Goal: Information Seeking & Learning: Compare options

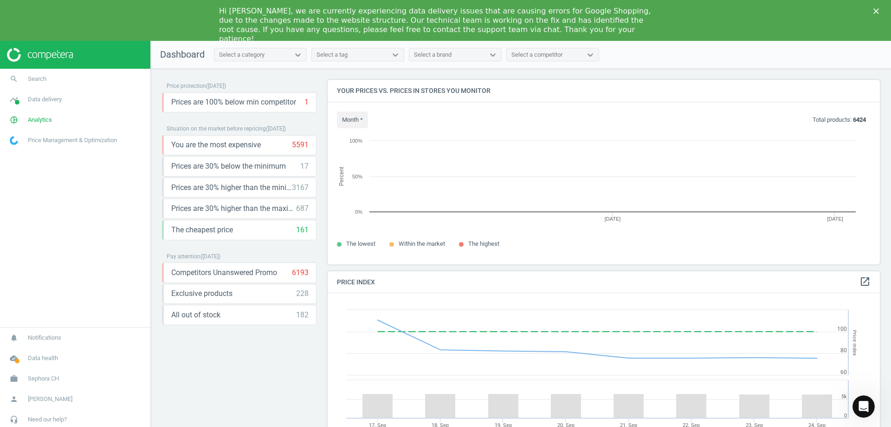
scroll to position [198, 560]
click at [878, 7] on div "Hi Lucas, we are currently experiencing data delivery issues that are causing e…" at bounding box center [445, 25] width 891 height 43
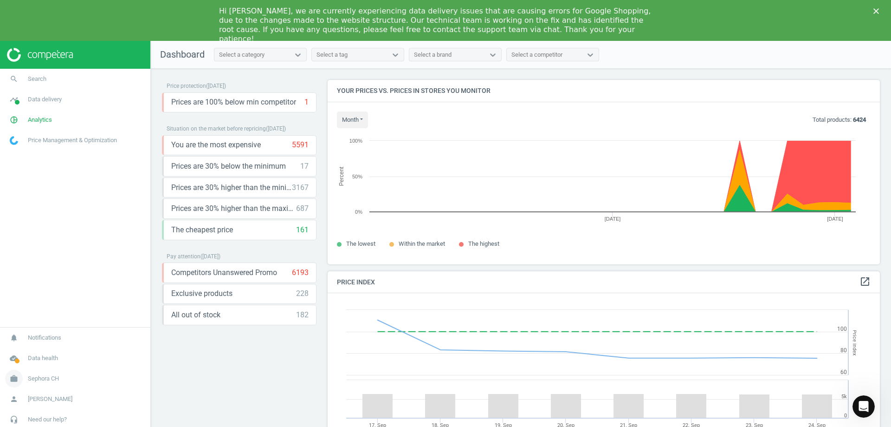
click at [57, 376] on span "Sephora CH" at bounding box center [43, 378] width 31 height 8
click at [42, 355] on link "Switch campaign" at bounding box center [75, 351] width 150 height 14
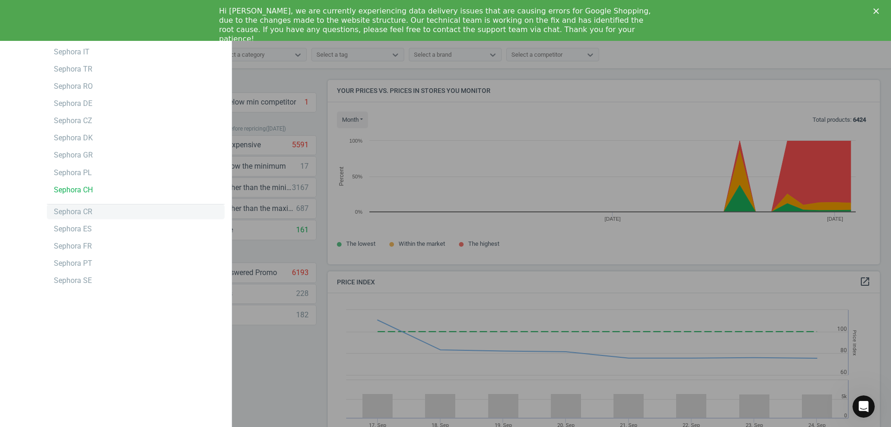
click at [90, 214] on div "Sephora CR" at bounding box center [73, 212] width 39 height 10
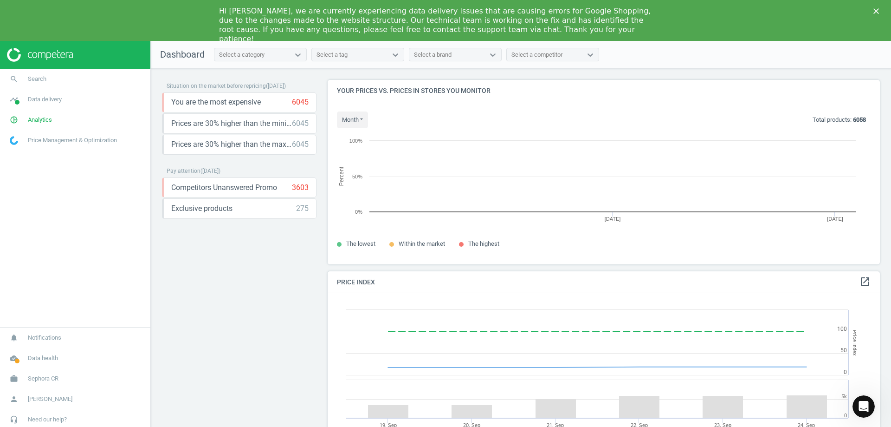
scroll to position [228, 560]
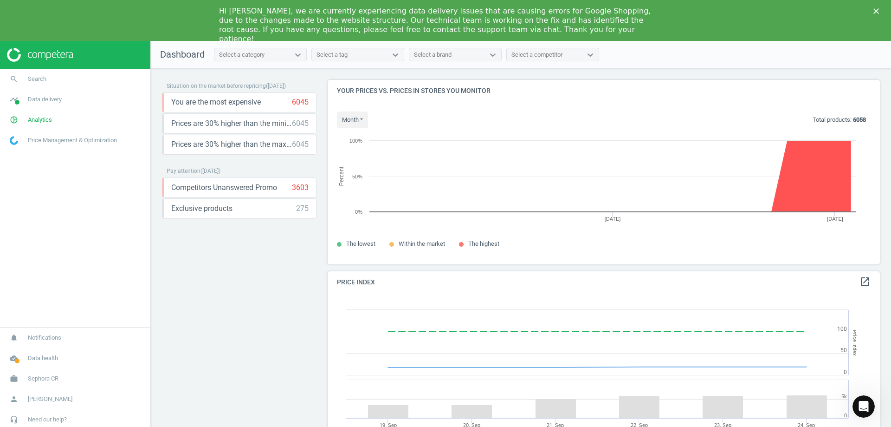
click at [873, 11] on div "Hi Lucas, we are currently experiencing data delivery issues that are causing e…" at bounding box center [445, 25] width 891 height 43
click at [878, 15] on div "Hi Lucas, we are currently experiencing data delivery issues that are causing e…" at bounding box center [445, 25] width 891 height 43
click at [879, 13] on icon "Close" at bounding box center [877, 11] width 6 height 6
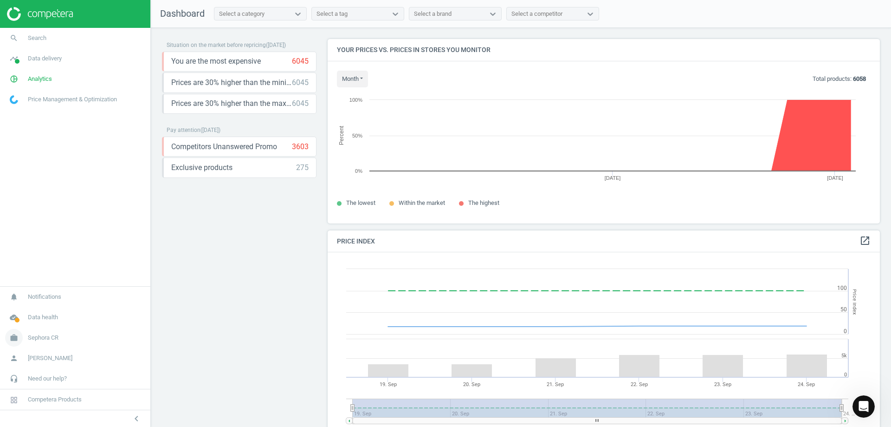
click at [49, 328] on link "work Sephora CR" at bounding box center [75, 337] width 150 height 20
click at [40, 316] on link "Switch campaign" at bounding box center [75, 310] width 150 height 14
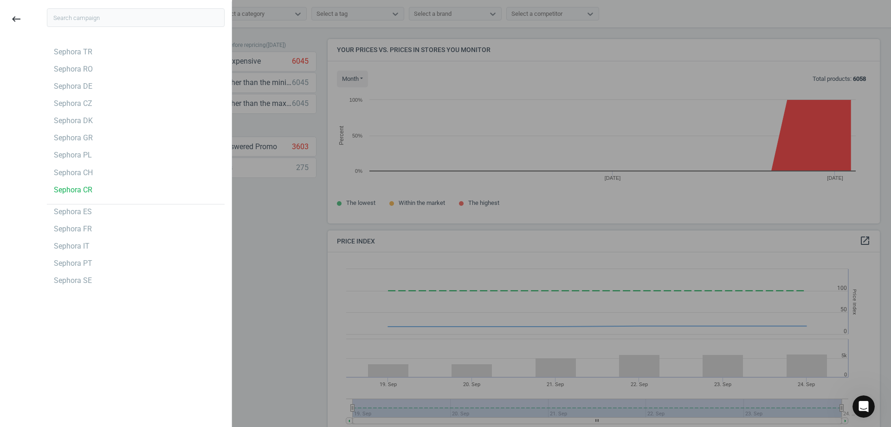
drag, startPoint x: 317, startPoint y: 169, endPoint x: 310, endPoint y: 179, distance: 11.3
click at [316, 169] on div at bounding box center [445, 213] width 891 height 427
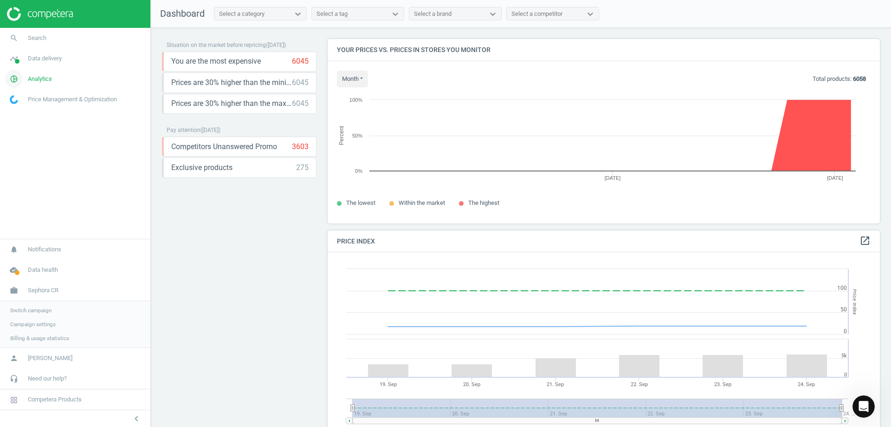
click at [47, 81] on span "Analytics" at bounding box center [40, 79] width 24 height 8
click at [50, 60] on span "Data delivery" at bounding box center [45, 58] width 34 height 8
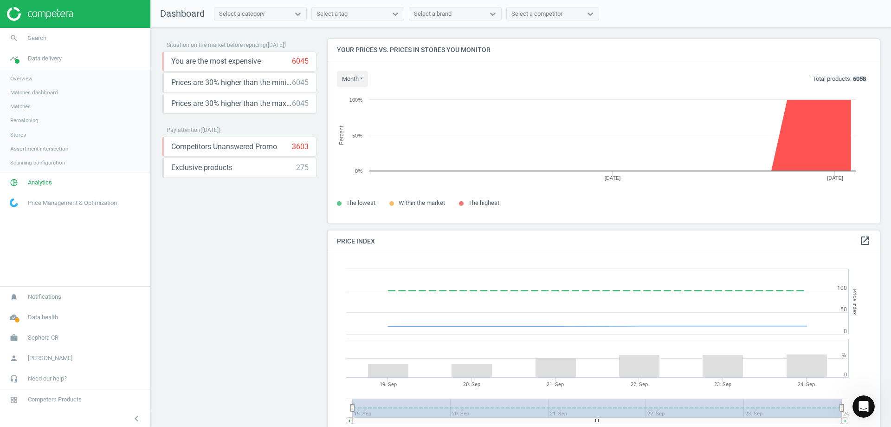
click at [17, 137] on span "Stores" at bounding box center [18, 134] width 16 height 7
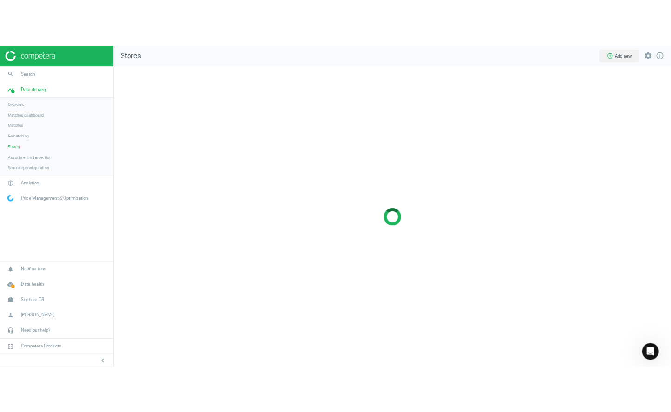
scroll to position [413, 755]
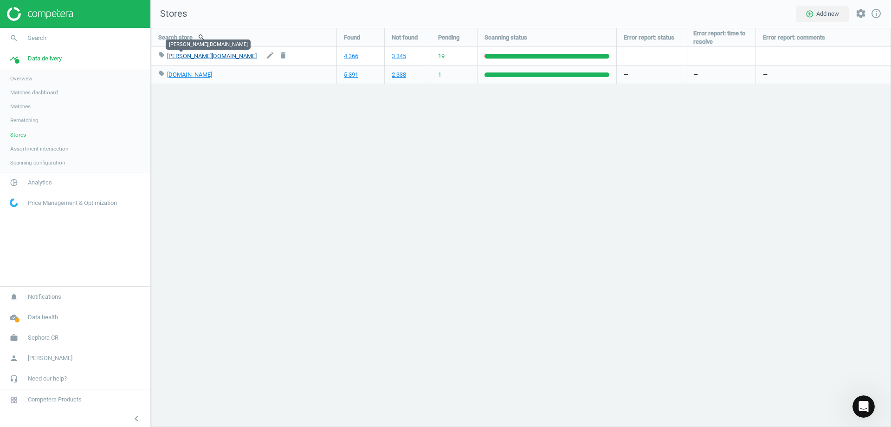
click at [179, 57] on link "douglas.hr" at bounding box center [212, 55] width 90 height 7
click at [353, 56] on link "4 366" at bounding box center [351, 56] width 14 height 8
click at [356, 73] on link "5 391" at bounding box center [351, 75] width 14 height 8
click at [350, 54] on link "4 366" at bounding box center [351, 56] width 14 height 8
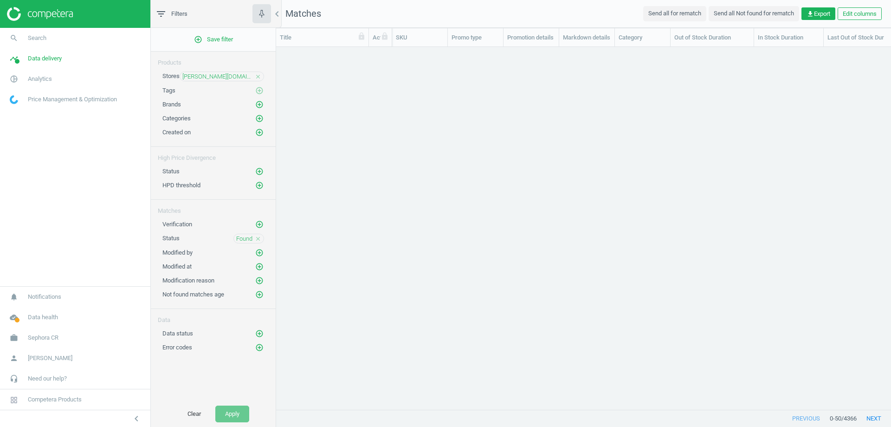
scroll to position [348, 608]
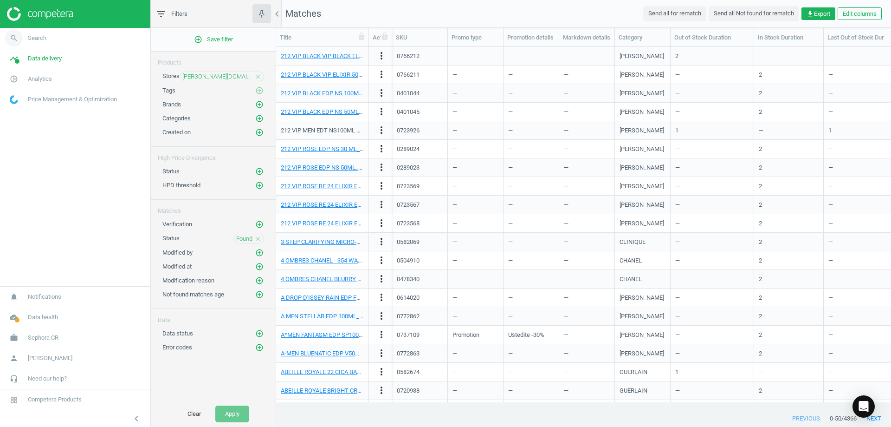
click at [72, 40] on link "search Search" at bounding box center [75, 38] width 150 height 20
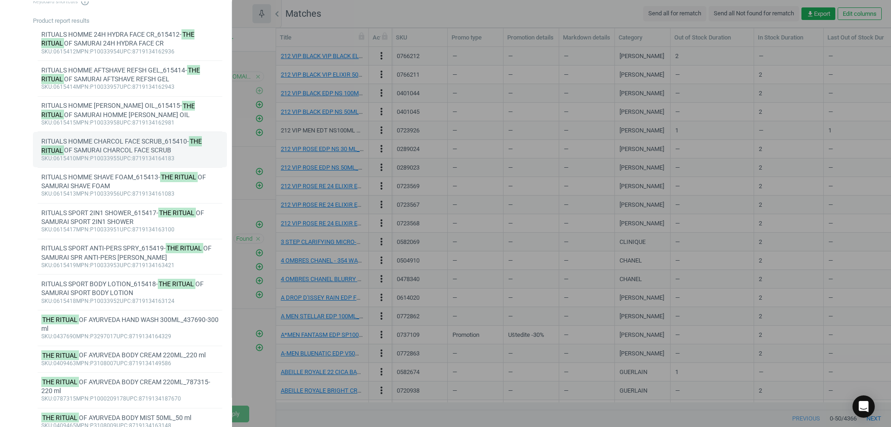
scroll to position [0, 0]
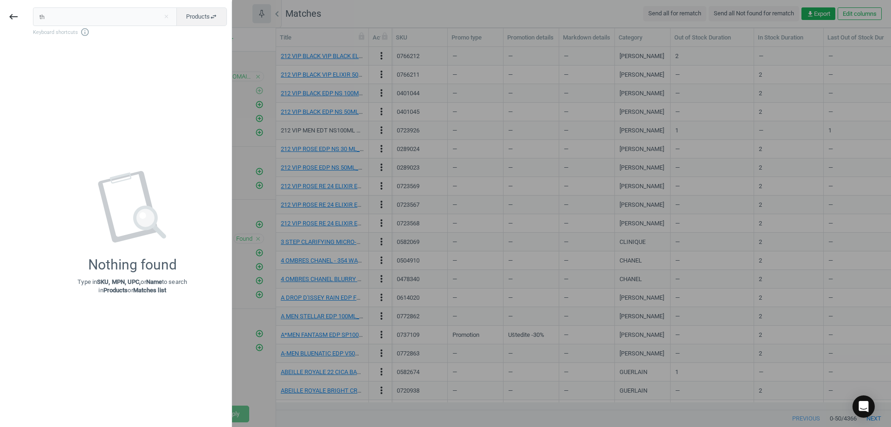
type input "t"
type input "r"
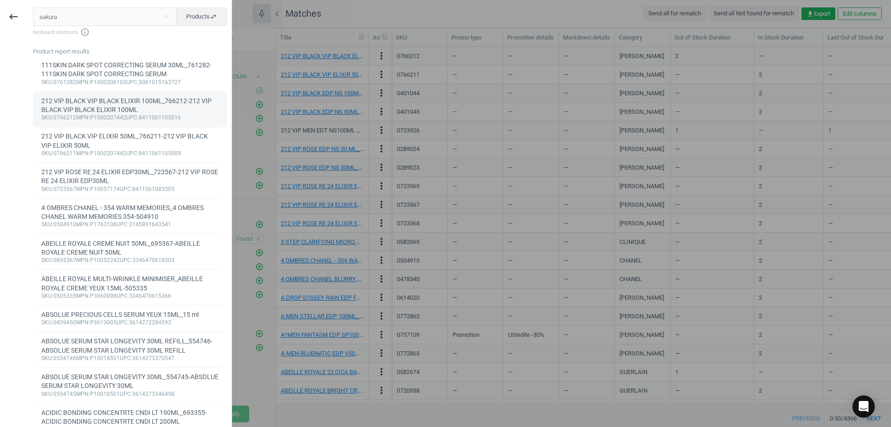
type input "sakura"
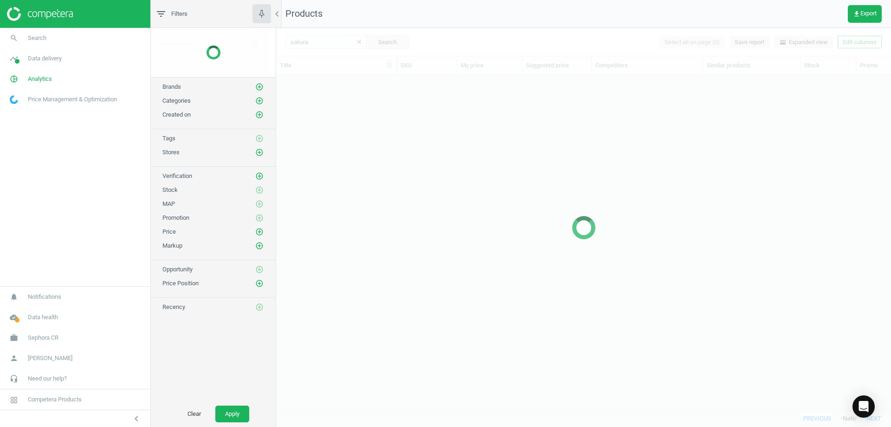
scroll to position [320, 608]
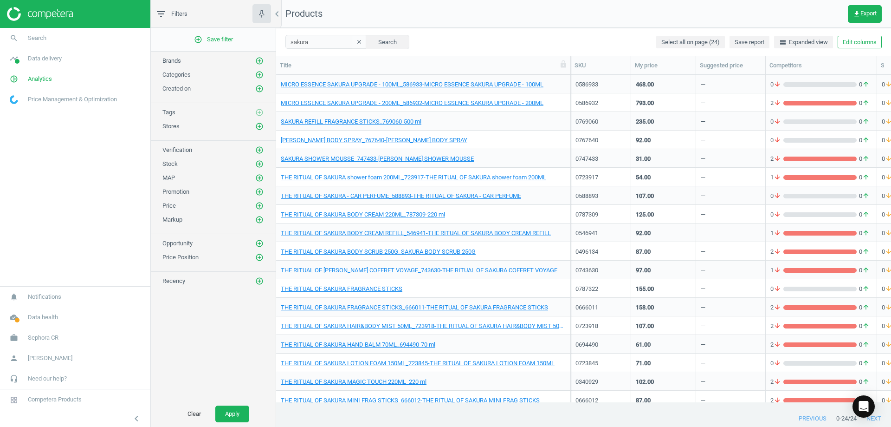
drag, startPoint x: 396, startPoint y: 64, endPoint x: 579, endPoint y: 76, distance: 183.4
click at [579, 76] on div "Title SKU My price Suggested price Competitors Similar products Stock Promo nat…" at bounding box center [583, 233] width 615 height 354
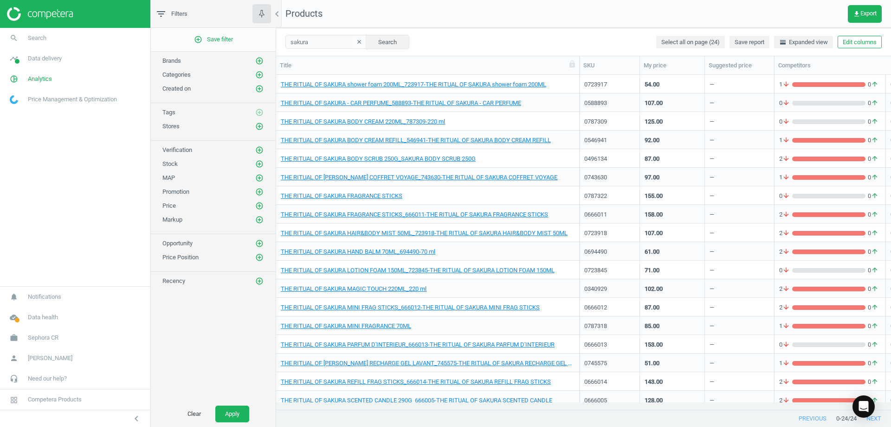
scroll to position [118, 0]
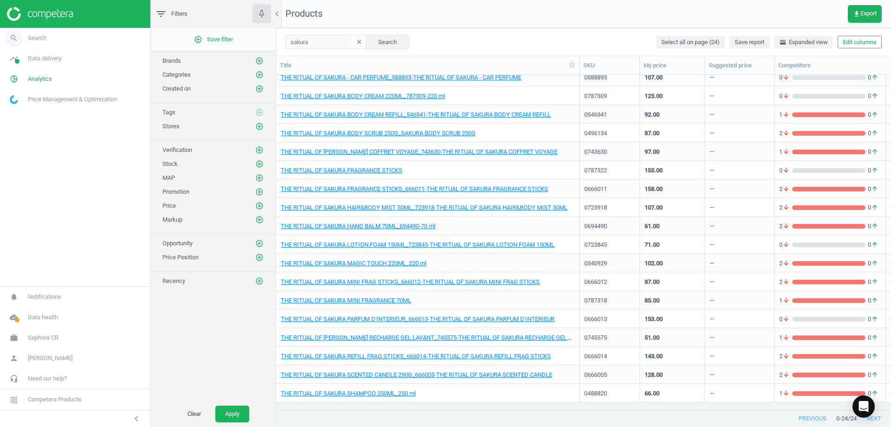
click at [79, 42] on link "search Search" at bounding box center [75, 38] width 150 height 20
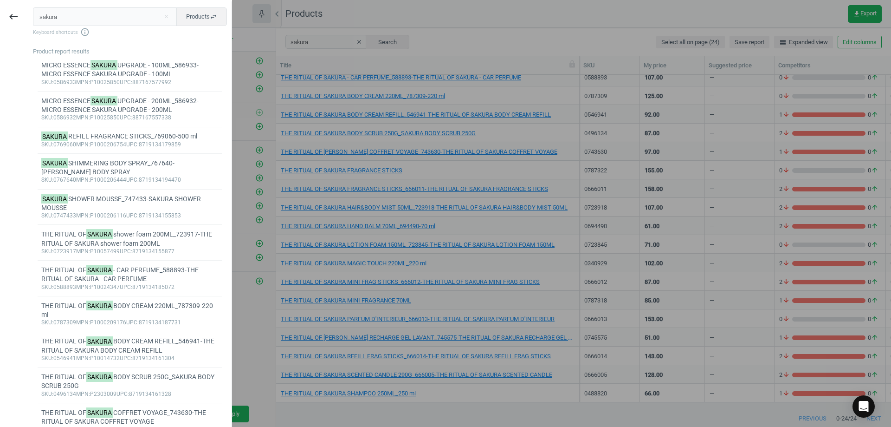
click at [123, 12] on input "sakura" at bounding box center [105, 16] width 144 height 19
click at [125, 13] on input "sakura" at bounding box center [105, 16] width 144 height 19
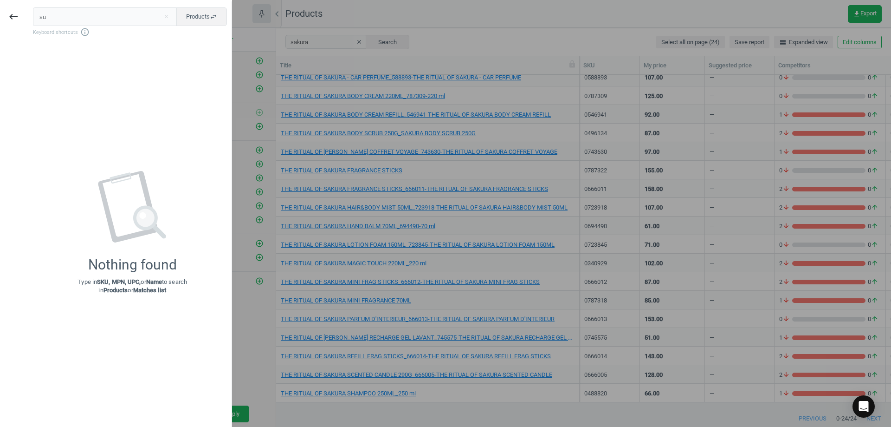
type input "a"
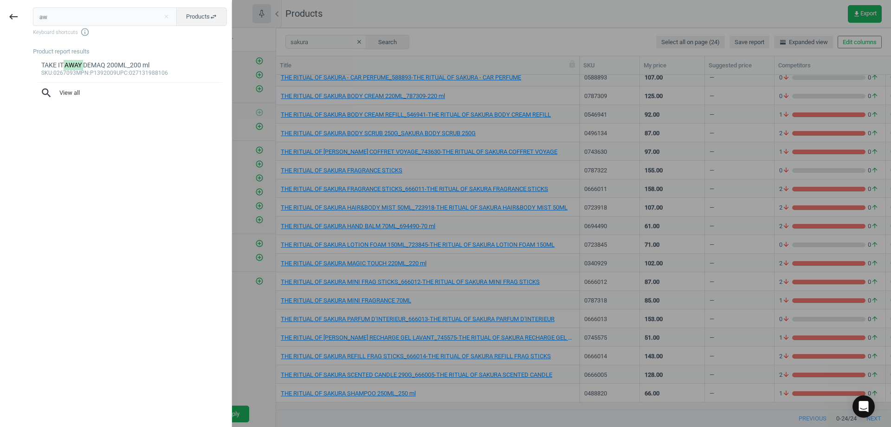
type input "a"
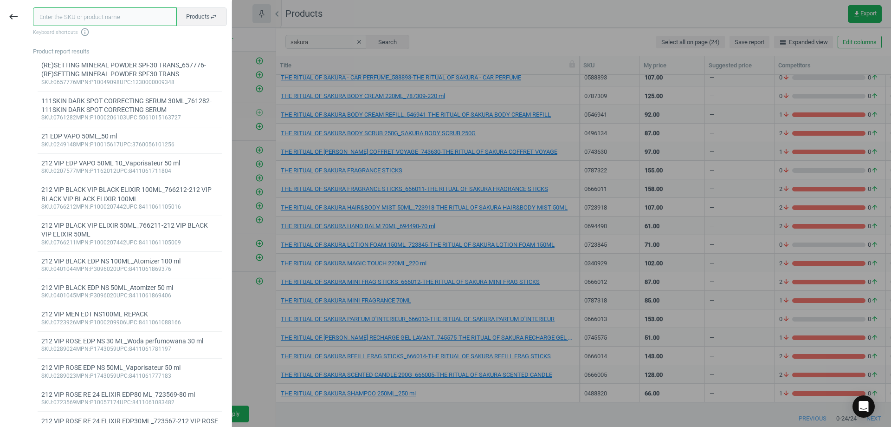
click at [120, 19] on input "text" at bounding box center [105, 16] width 144 height 19
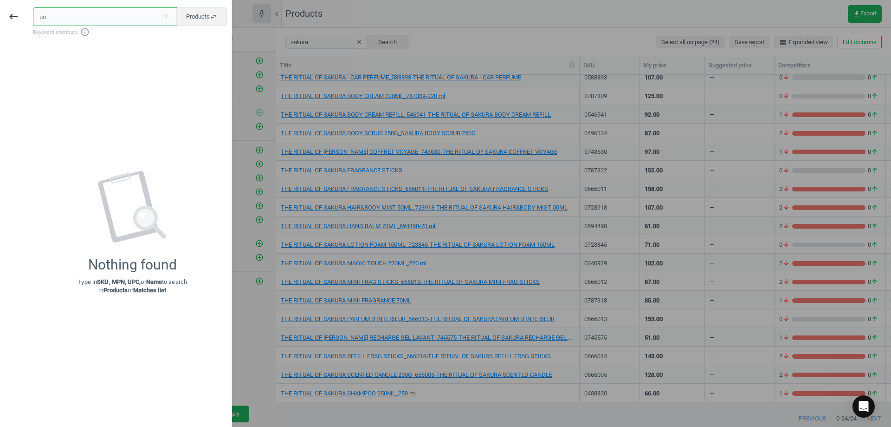
type input "p"
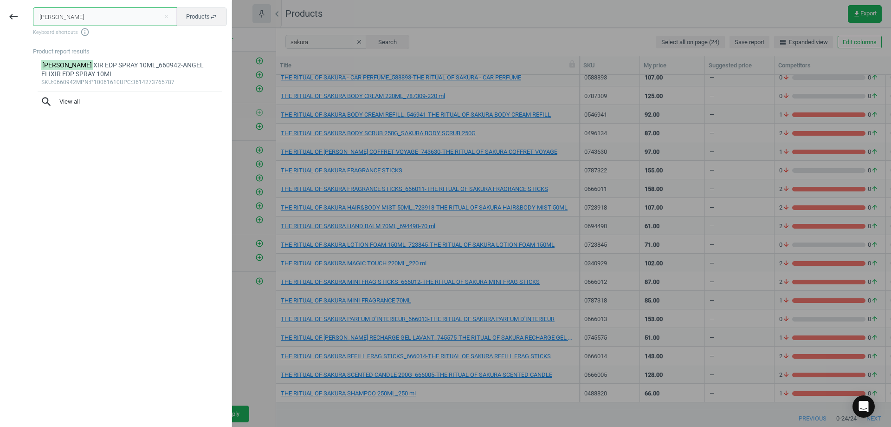
type input "angel eli"
click at [166, 65] on div "ANGEL ELI XIR EDP SPRAY 10ML_660942-ANGEL ELIXIR EDP SPRAY 10ML" at bounding box center [130, 70] width 178 height 18
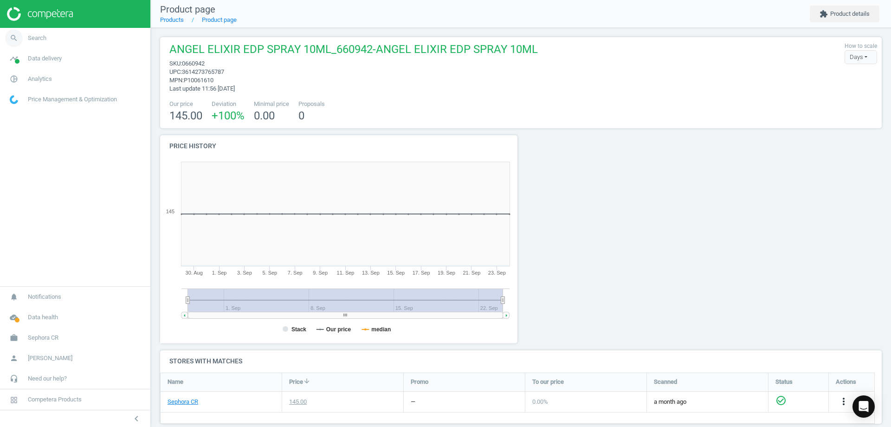
click at [82, 47] on link "search Search" at bounding box center [75, 38] width 150 height 20
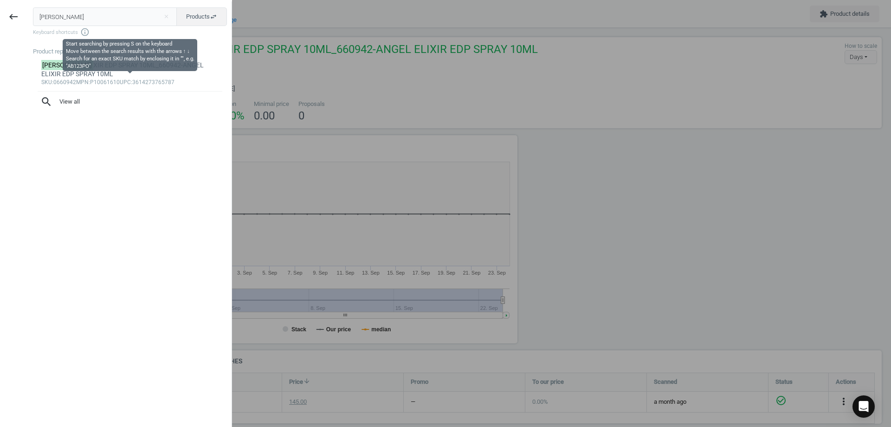
click at [101, 23] on input "angel eli" at bounding box center [105, 16] width 144 height 19
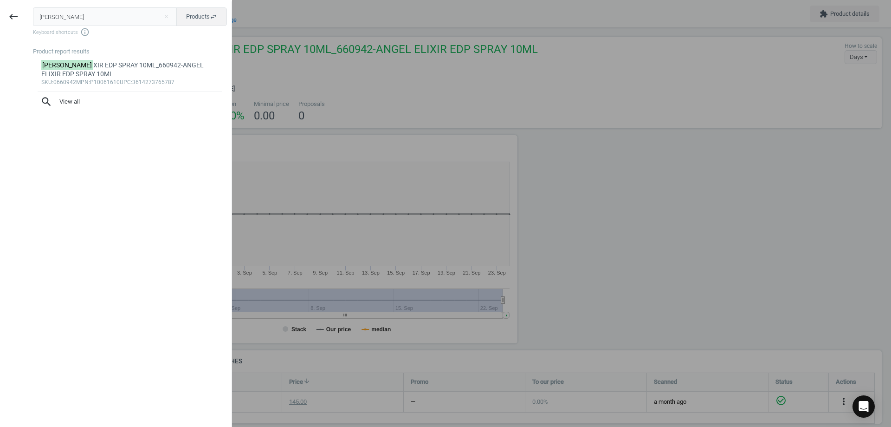
click at [101, 23] on input "angel eli" at bounding box center [105, 16] width 144 height 19
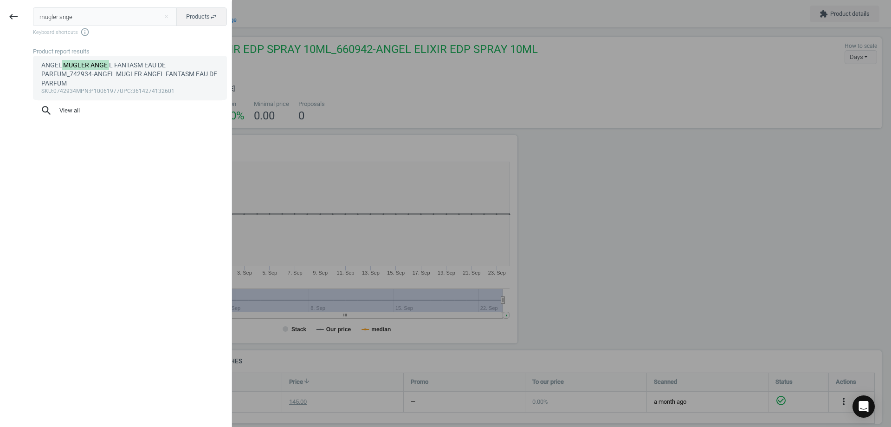
type input "mugler ange"
click at [150, 74] on div "ANGEL MUGLER ANGE L FANTASM EAU DE PARFUM_742934-ANGEL MUGLER ANGEL FANTASM EAU…" at bounding box center [130, 74] width 178 height 27
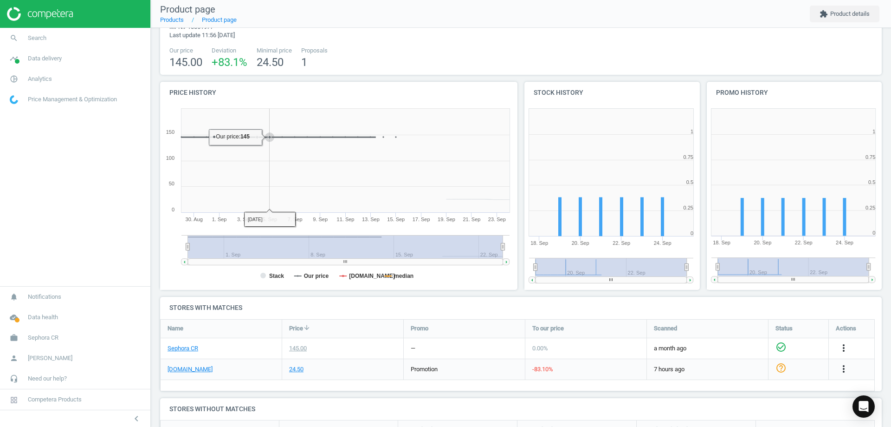
scroll to position [111, 0]
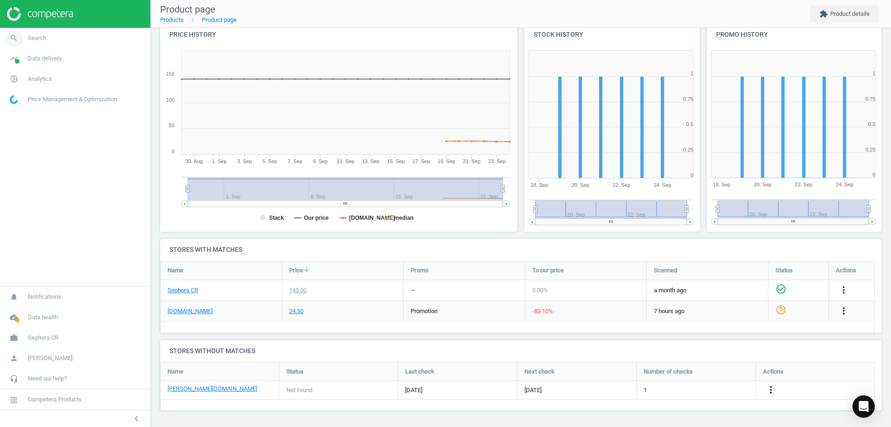
click at [46, 31] on link "search Search" at bounding box center [75, 38] width 150 height 20
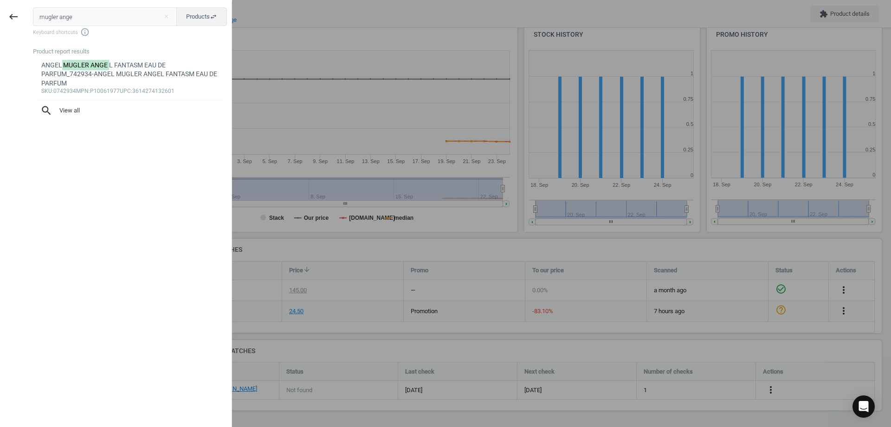
click at [90, 14] on input "mugler ange" at bounding box center [105, 16] width 144 height 19
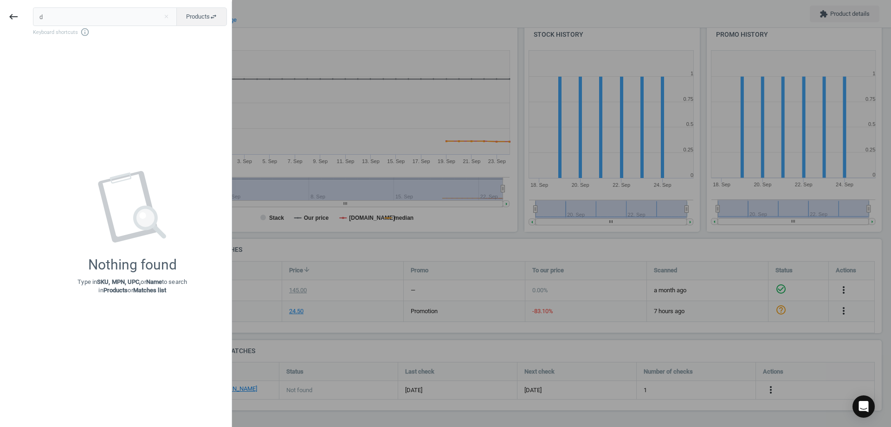
type input "d"
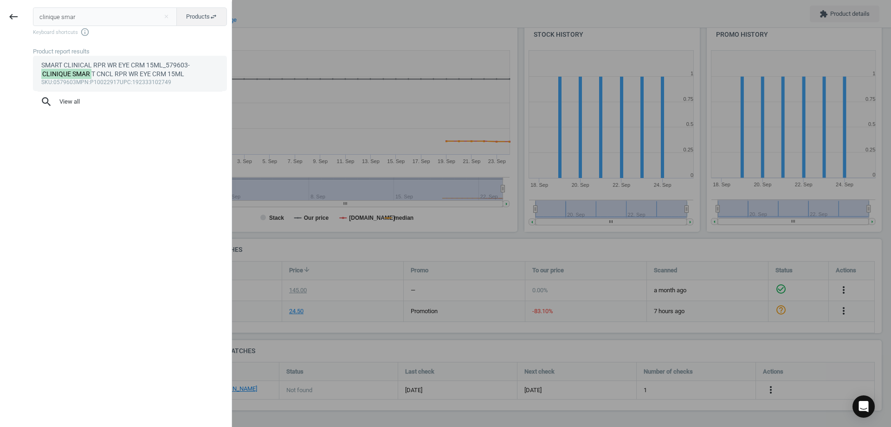
type input "clinique smar"
click at [89, 68] on div "SMART CLINICAL RPR WR EYE CRM 15ML_579603- CLINIQUE SMAR T CNCL RPR WR EYE CRM …" at bounding box center [130, 70] width 178 height 18
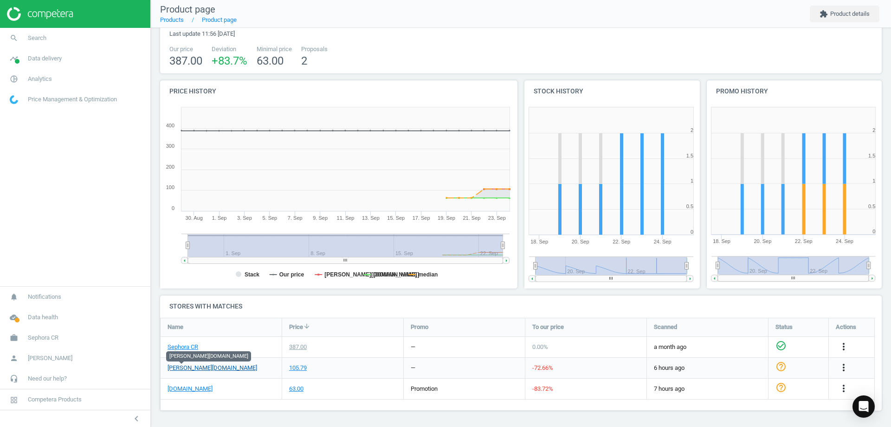
click at [181, 365] on link "[PERSON_NAME][DOMAIN_NAME]" at bounding box center [213, 368] width 90 height 8
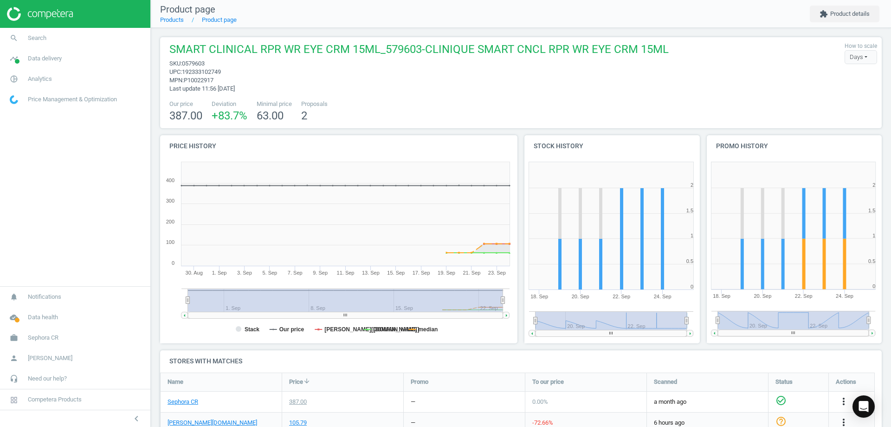
click at [198, 62] on span "0579603" at bounding box center [193, 63] width 23 height 7
copy span "0579603"
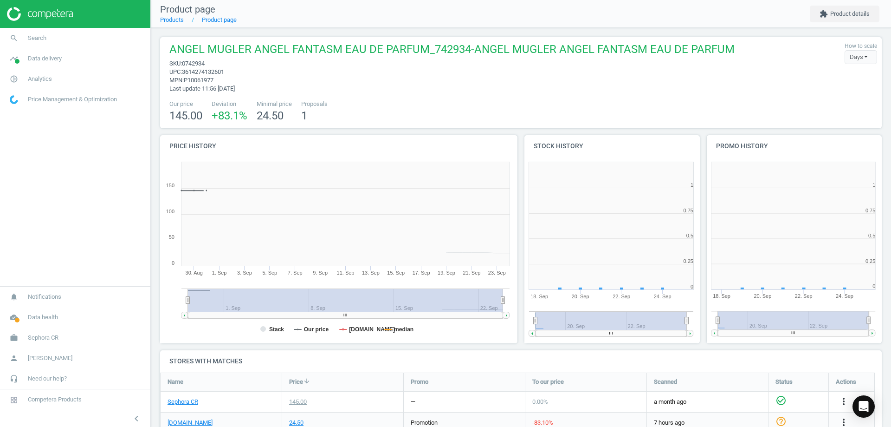
scroll to position [200, 188]
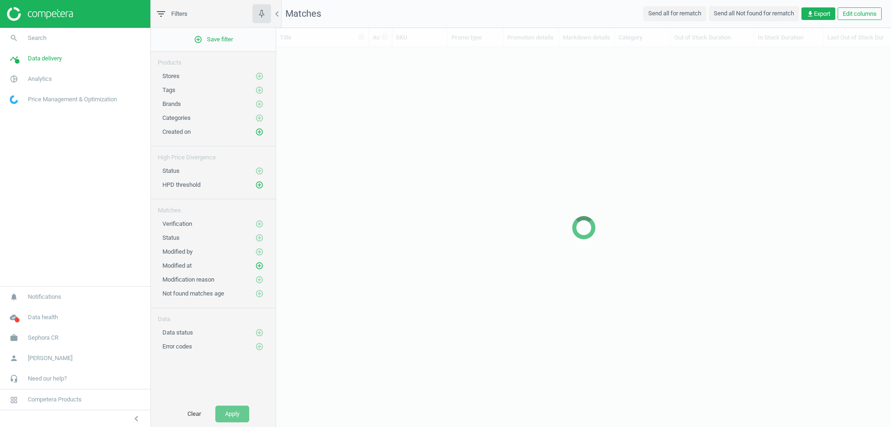
scroll to position [348, 608]
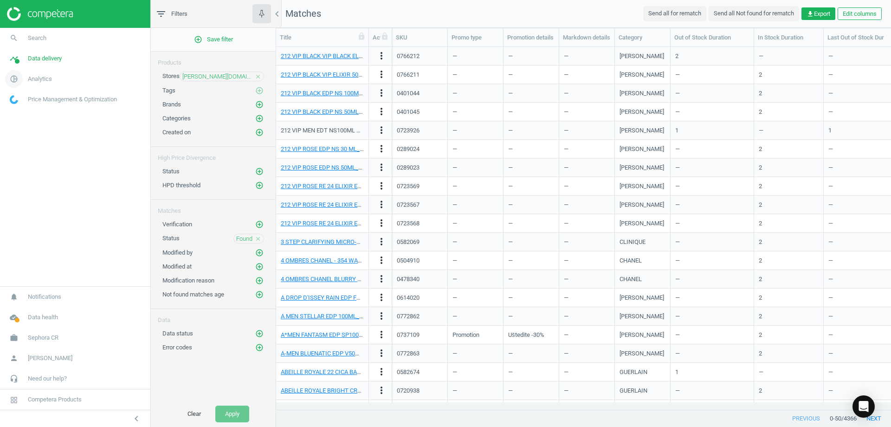
click at [44, 79] on span "Analytics" at bounding box center [40, 79] width 24 height 8
click at [25, 113] on span "Products" at bounding box center [21, 112] width 22 height 7
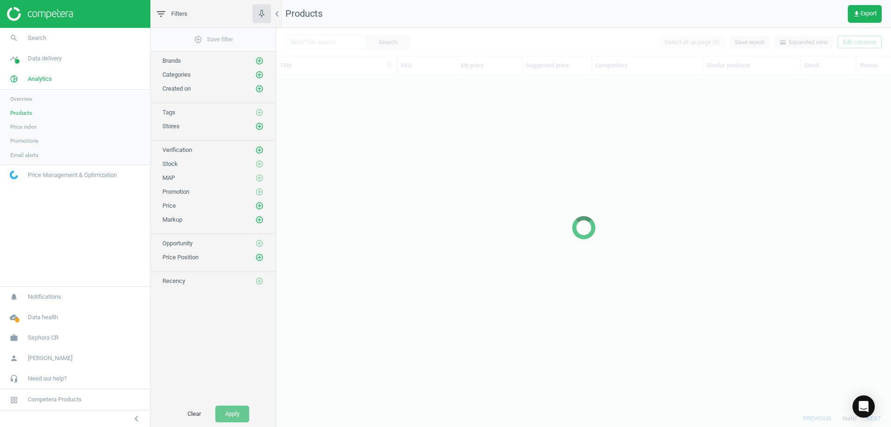
scroll to position [320, 608]
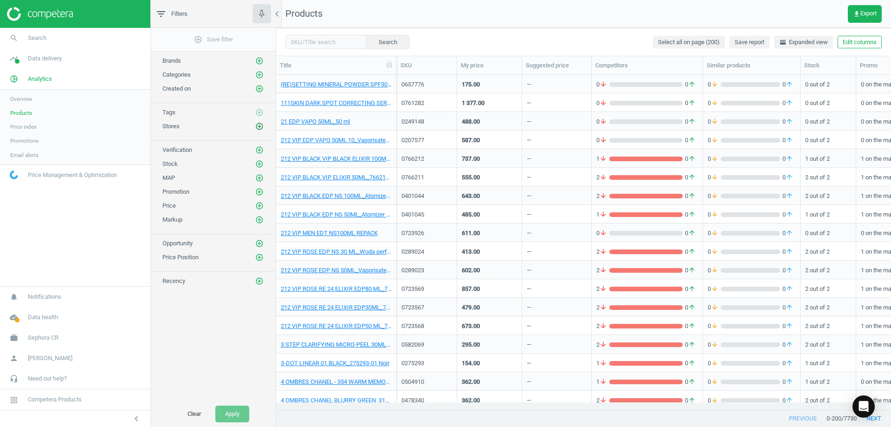
click at [261, 125] on icon "add_circle_outline" at bounding box center [259, 126] width 8 height 8
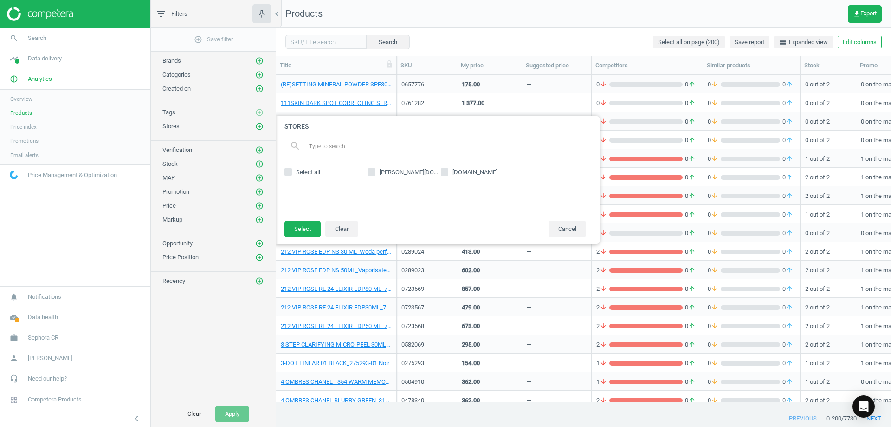
click at [386, 174] on span "[PERSON_NAME][DOMAIN_NAME]" at bounding box center [409, 172] width 63 height 8
click at [375, 174] on input "[PERSON_NAME][DOMAIN_NAME]" at bounding box center [372, 172] width 6 height 6
checkbox input "true"
click at [299, 227] on button "Select" at bounding box center [303, 229] width 36 height 17
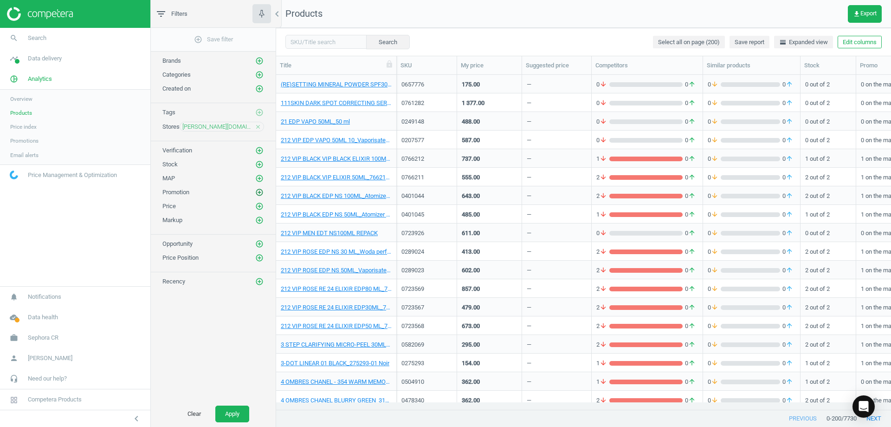
click at [258, 192] on icon "add_circle_outline" at bounding box center [259, 192] width 8 height 8
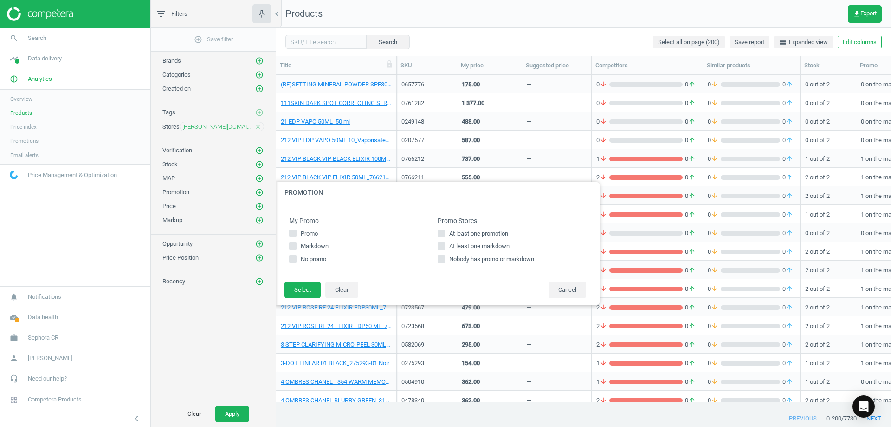
click at [306, 233] on span "Promo" at bounding box center [309, 233] width 21 height 8
click at [296, 233] on input "Promo" at bounding box center [293, 233] width 6 height 6
checkbox input "true"
click at [306, 293] on button "Select" at bounding box center [303, 289] width 36 height 17
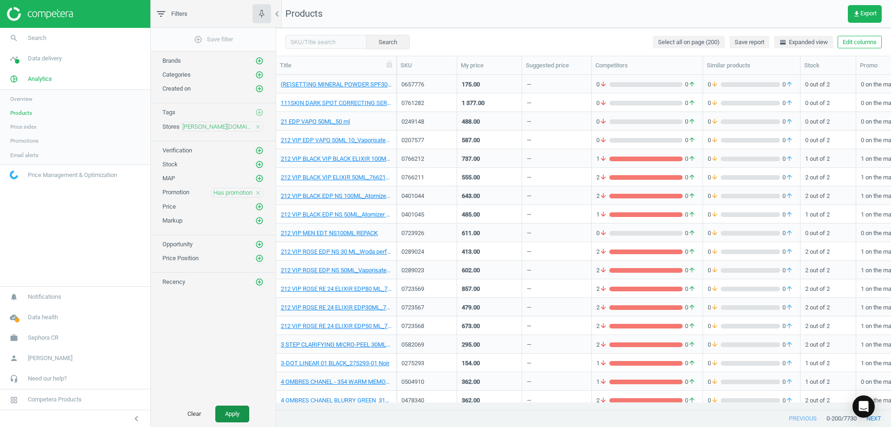
click at [234, 408] on button "Apply" at bounding box center [232, 413] width 34 height 17
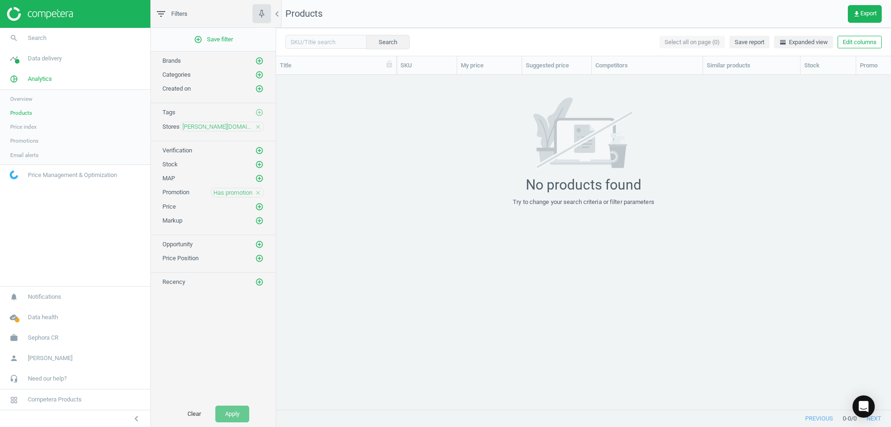
click at [259, 193] on icon "close" at bounding box center [258, 192] width 7 height 7
click at [260, 192] on icon "add_circle_outline" at bounding box center [259, 192] width 8 height 8
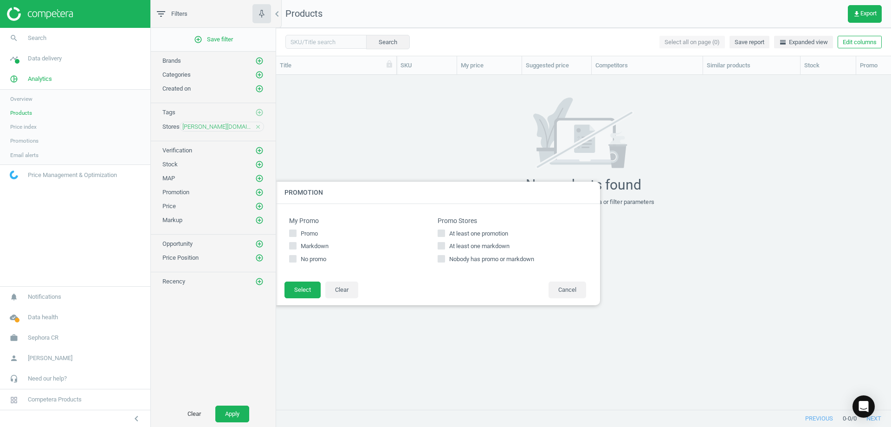
click at [311, 244] on span "Markdown" at bounding box center [315, 246] width 32 height 8
click at [296, 244] on input "Markdown" at bounding box center [293, 246] width 6 height 6
checkbox input "true"
click at [299, 289] on button "Select" at bounding box center [303, 289] width 36 height 17
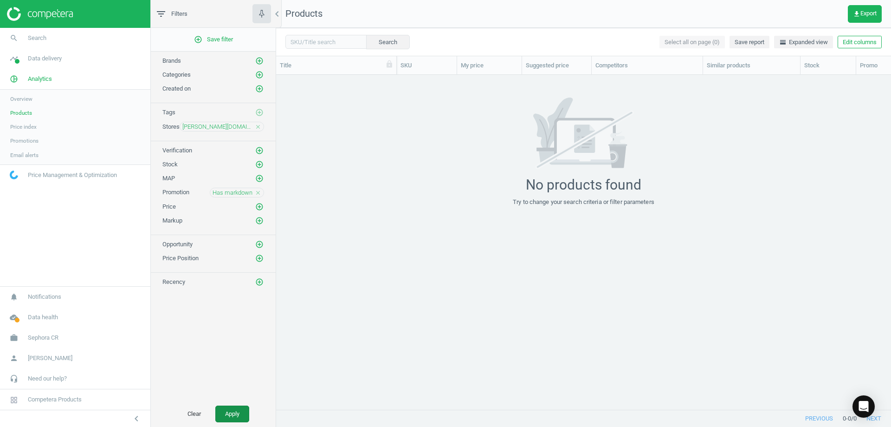
click at [229, 410] on button "Apply" at bounding box center [232, 413] width 34 height 17
click at [259, 193] on icon "close" at bounding box center [258, 192] width 7 height 7
click at [259, 193] on icon "add_circle_outline" at bounding box center [259, 192] width 8 height 8
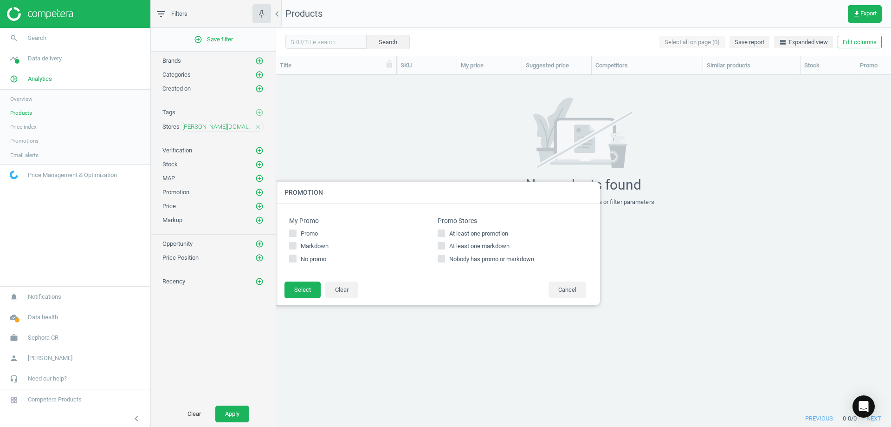
click at [308, 258] on span "No promo" at bounding box center [313, 259] width 29 height 8
click at [296, 258] on input "No promo" at bounding box center [293, 259] width 6 height 6
checkbox input "true"
click at [302, 294] on button "Select" at bounding box center [303, 289] width 36 height 17
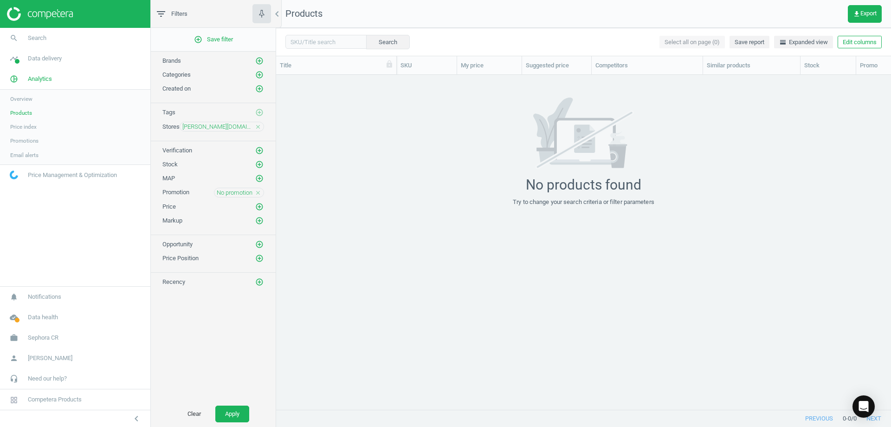
click at [259, 191] on icon "close" at bounding box center [258, 192] width 7 height 7
click at [259, 191] on icon "add_circle_outline" at bounding box center [259, 192] width 8 height 8
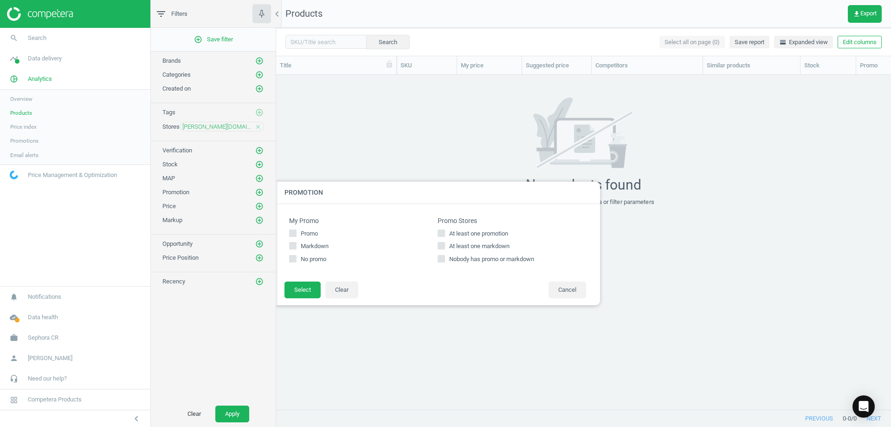
drag, startPoint x: 421, startPoint y: 145, endPoint x: 426, endPoint y: 147, distance: 5.3
click at [426, 147] on div at bounding box center [721, 213] width 891 height 427
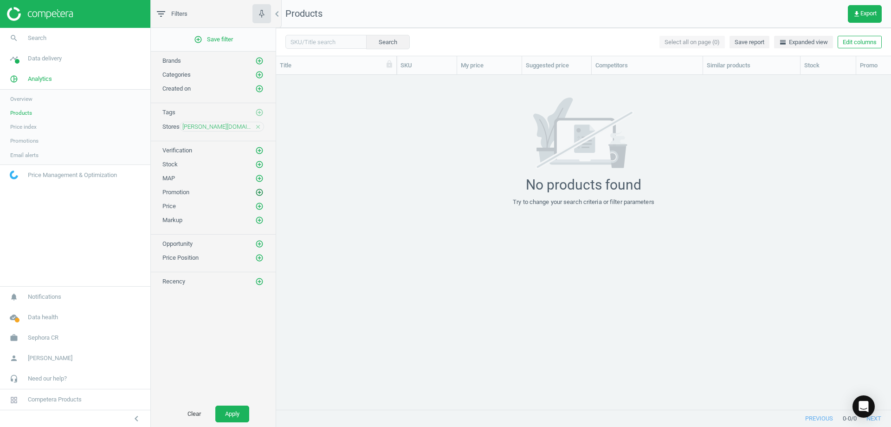
click at [260, 191] on icon "add_circle_outline" at bounding box center [259, 192] width 8 height 8
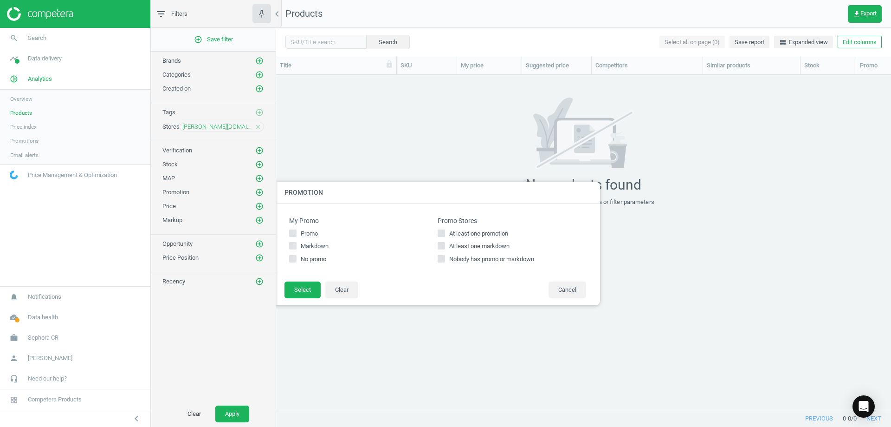
click at [338, 164] on div at bounding box center [721, 213] width 891 height 427
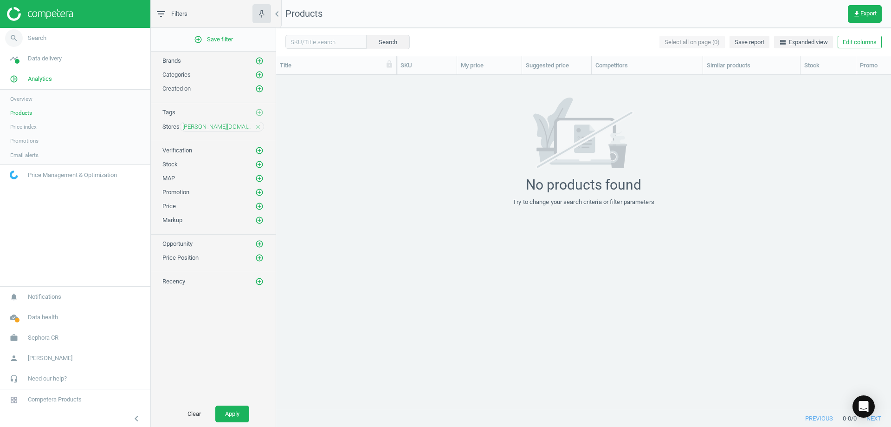
click at [54, 43] on link "search Search" at bounding box center [75, 38] width 150 height 20
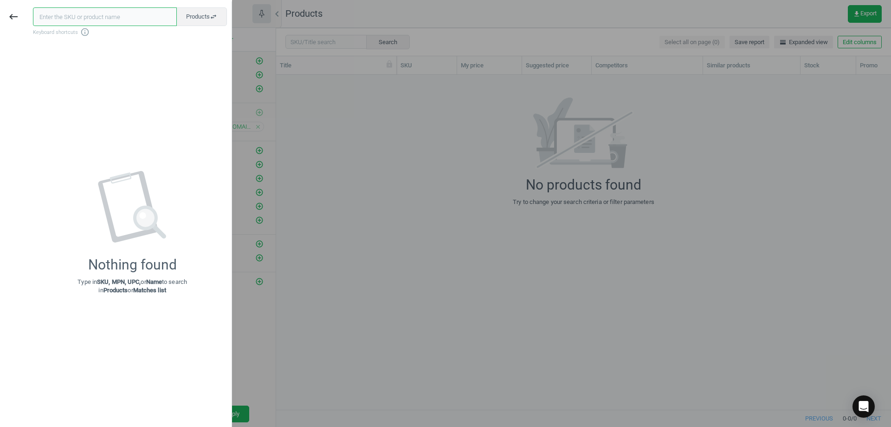
click at [131, 18] on input "text" at bounding box center [105, 16] width 144 height 19
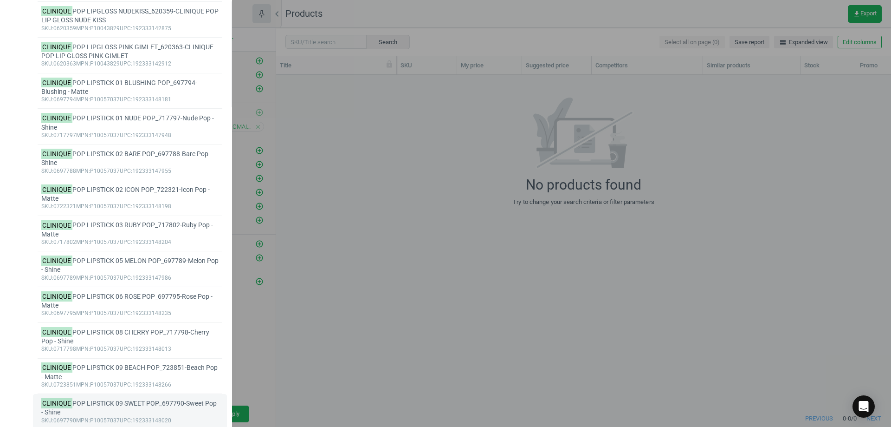
scroll to position [363, 0]
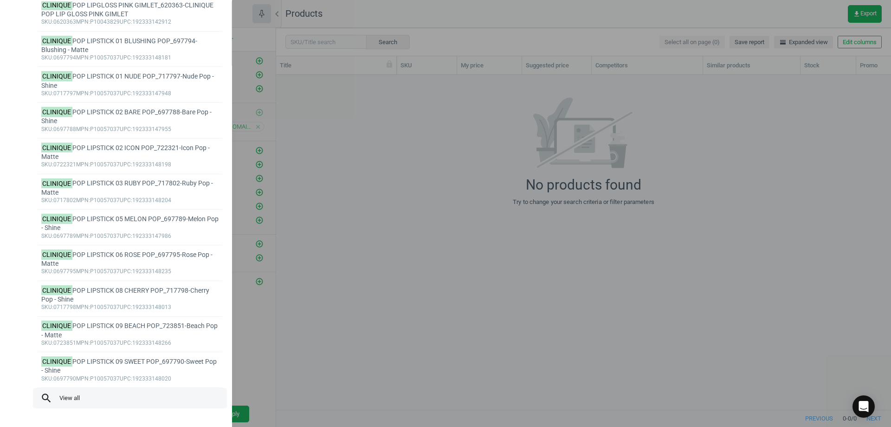
type input "clinique"
click at [64, 398] on span "search View all" at bounding box center [129, 398] width 179 height 12
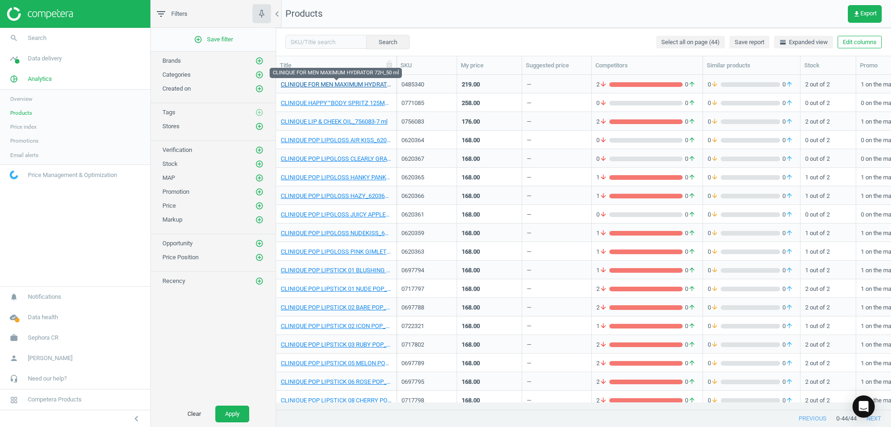
click at [366, 86] on link "CLINIQUE FOR MEN MAXIMUM HYDRATOR 72H_50 ml" at bounding box center [336, 84] width 111 height 8
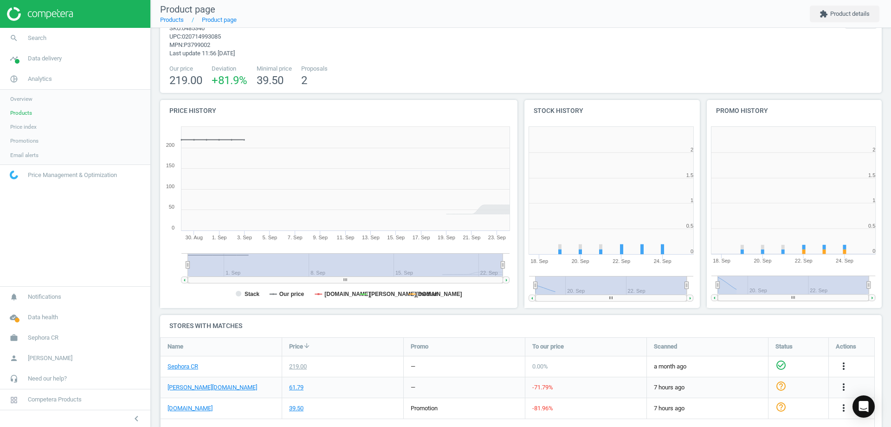
scroll to position [55, 0]
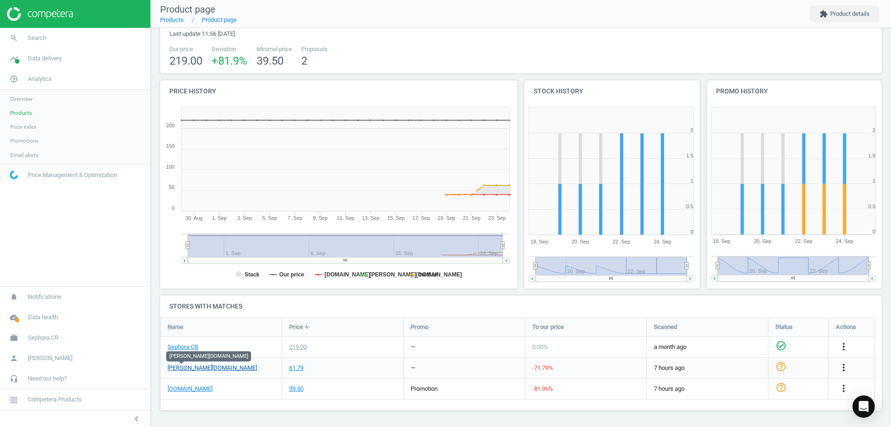
click at [193, 369] on link "[PERSON_NAME][DOMAIN_NAME]" at bounding box center [213, 368] width 90 height 8
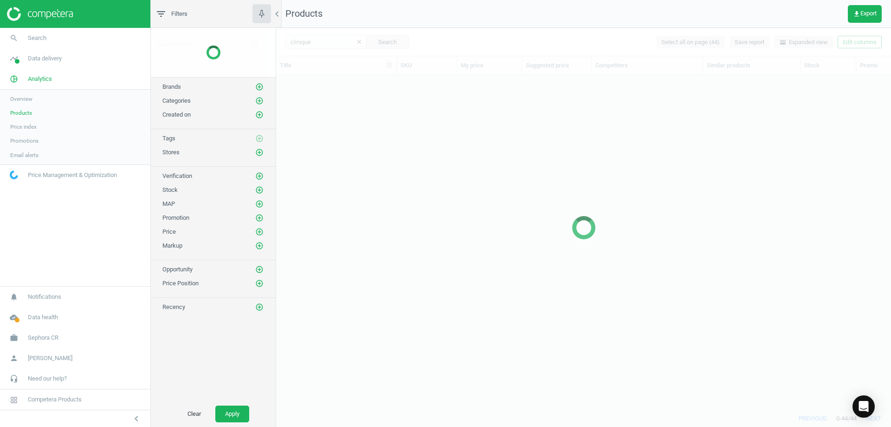
scroll to position [320, 608]
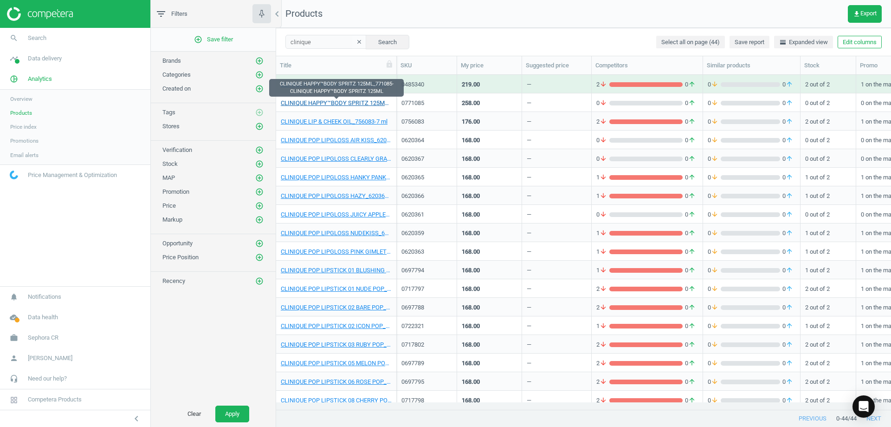
click at [344, 103] on link "CLINIQUE HAPPY™BODY SPRITZ 125ML_771085-CLINIQUE HAPPY™BODY SPRITZ 125ML" at bounding box center [336, 103] width 111 height 8
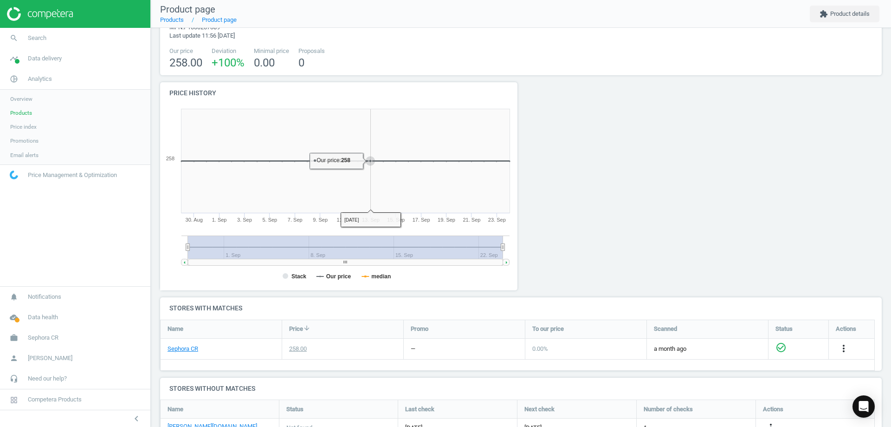
scroll to position [109, 0]
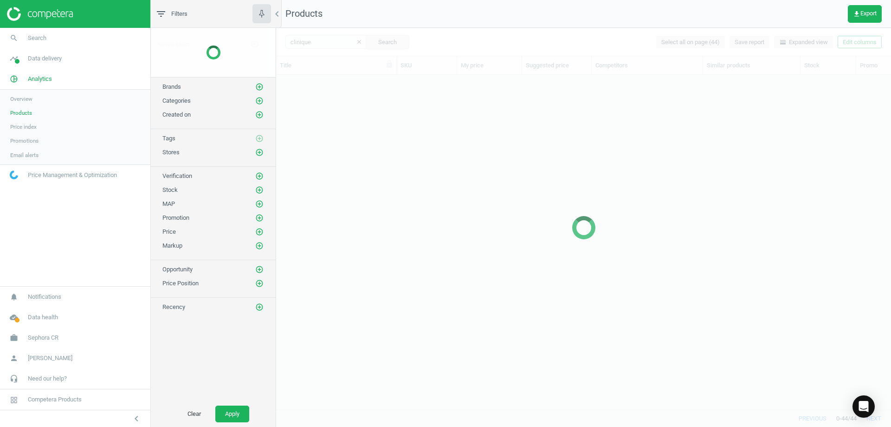
scroll to position [320, 608]
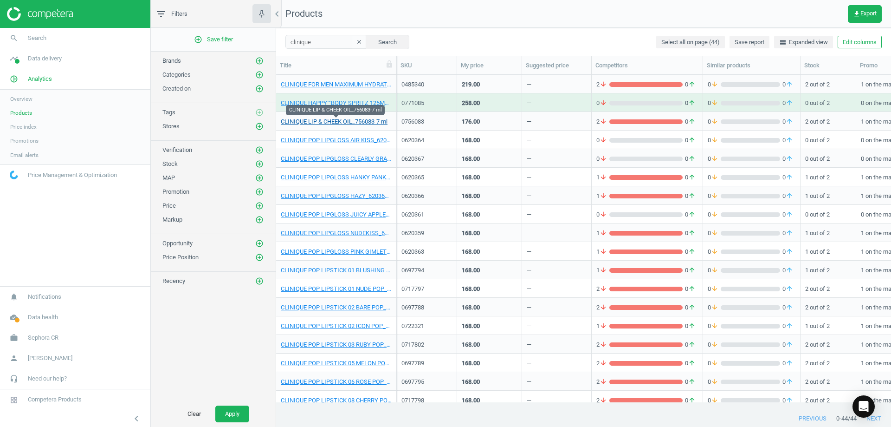
click at [337, 119] on link "CLINIQUE LIP & CHEEK OIL_756083-7 ml" at bounding box center [334, 121] width 107 height 8
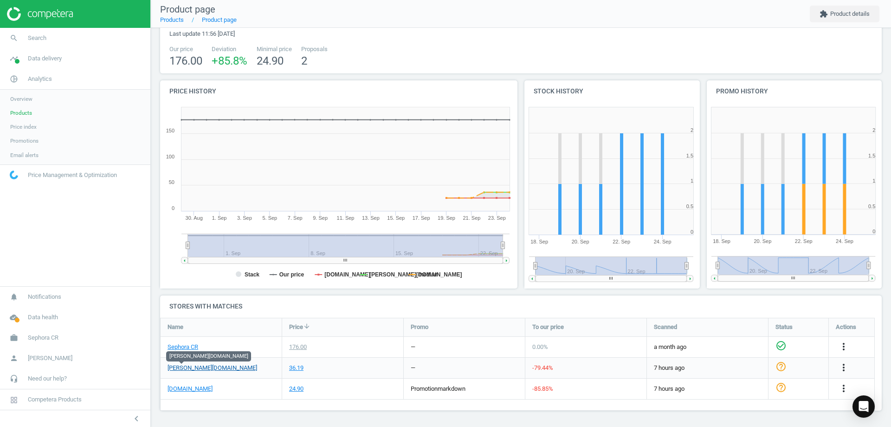
click at [185, 367] on link "[PERSON_NAME][DOMAIN_NAME]" at bounding box center [213, 368] width 90 height 8
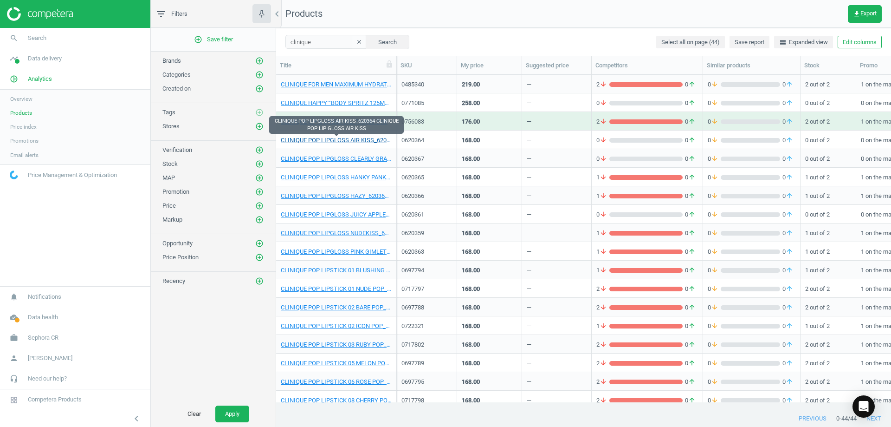
click at [354, 137] on link "CLINIQUE POP LIPGLOSS AIR KISS_620364-CLINIQUE POP LIP GLOSS AIR KISS" at bounding box center [336, 140] width 111 height 8
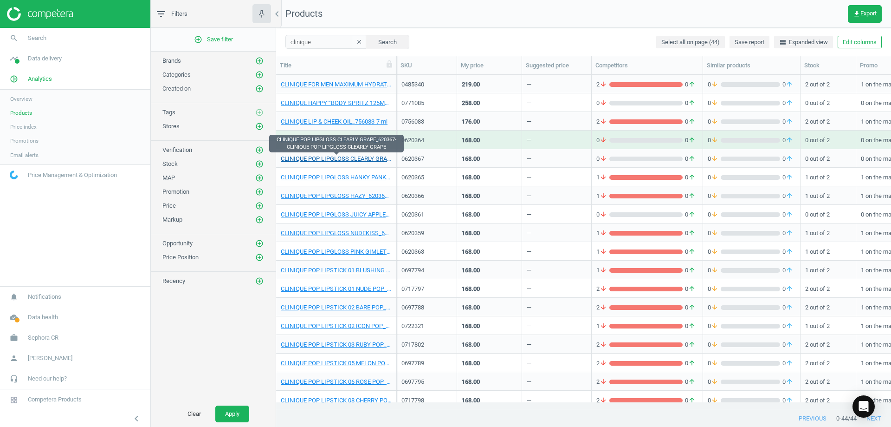
click at [353, 161] on link "CLINIQUE POP LIPGLOSS CLEARLY GRAPE_620367-CLINIQUE POP LIPGLOSS CLEARLY GRAPE" at bounding box center [336, 159] width 111 height 8
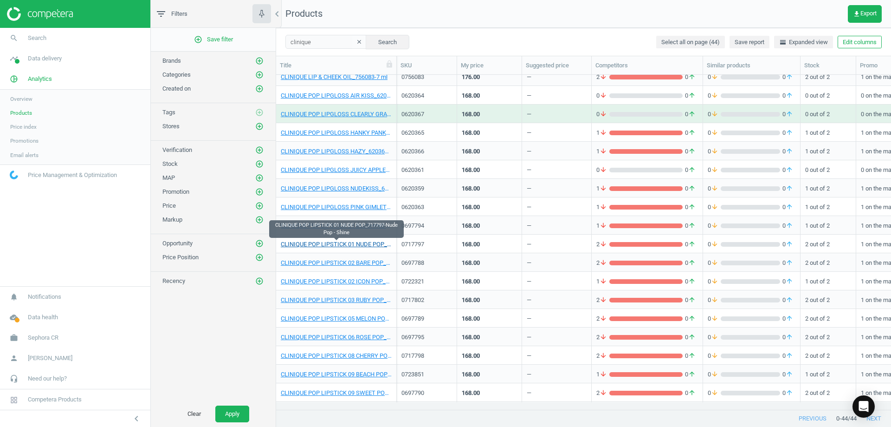
click at [374, 245] on link "CLINIQUE POP LIPSTICK 01 NUDE POP_717797-Nude Pop - Shine" at bounding box center [336, 244] width 111 height 8
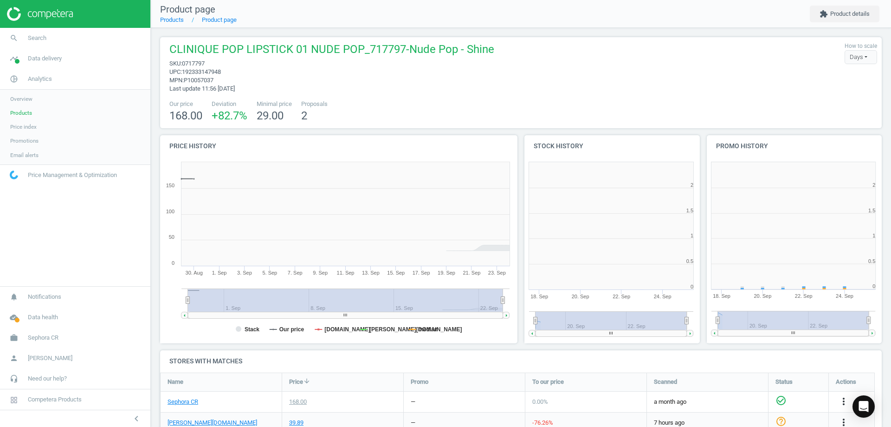
scroll to position [200, 188]
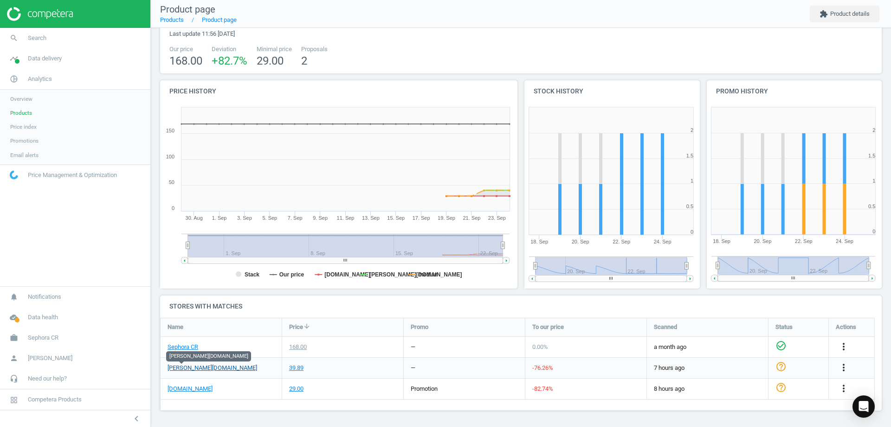
click at [189, 367] on link "[PERSON_NAME][DOMAIN_NAME]" at bounding box center [213, 368] width 90 height 8
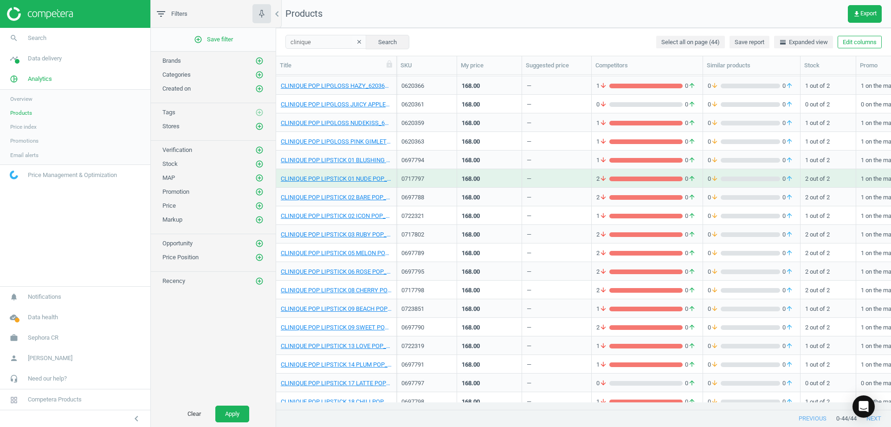
scroll to position [139, 0]
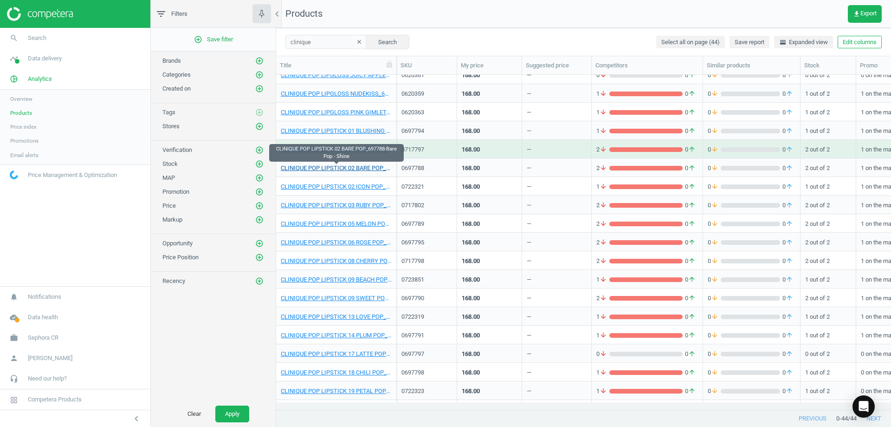
click at [356, 166] on link "CLINIQUE POP LIPSTICK 02 BARE POP_697788-Bare Pop - Shine" at bounding box center [336, 168] width 111 height 8
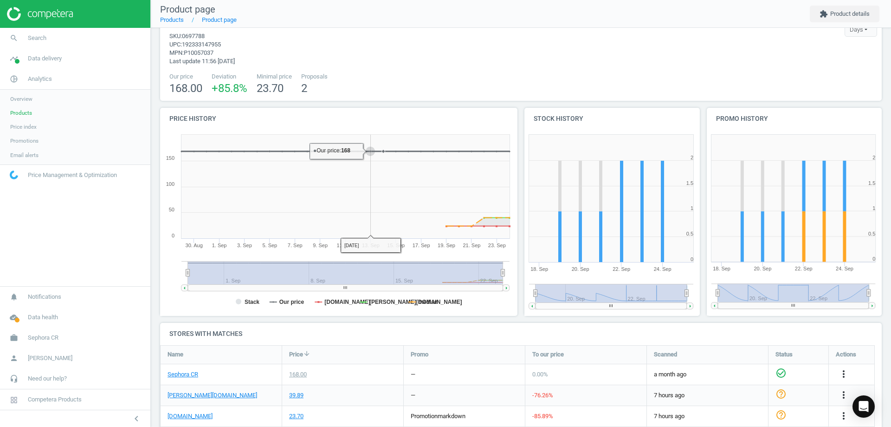
scroll to position [55, 0]
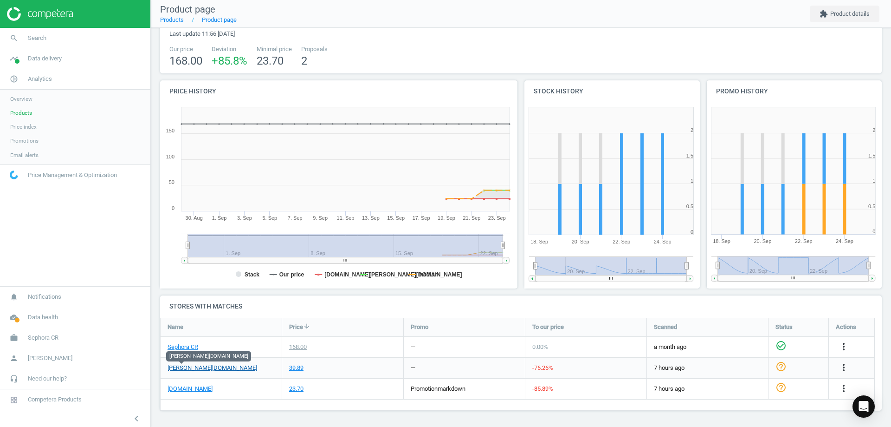
click at [185, 369] on link "[PERSON_NAME][DOMAIN_NAME]" at bounding box center [213, 368] width 90 height 8
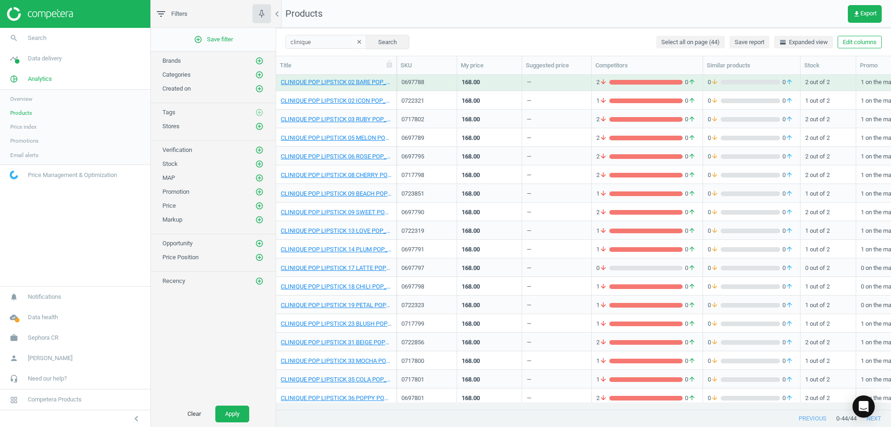
scroll to position [232, 0]
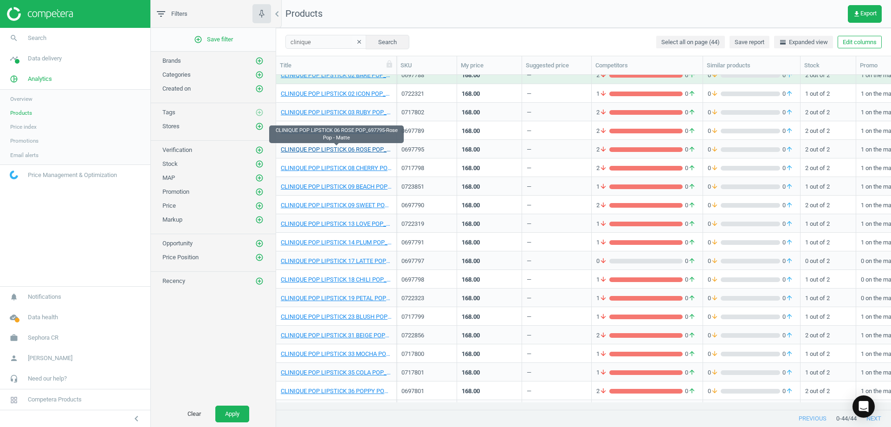
click at [367, 147] on link "CLINIQUE POP LIPSTICK 06 ROSE POP_697795-Rose Pop - Matte" at bounding box center [336, 149] width 111 height 8
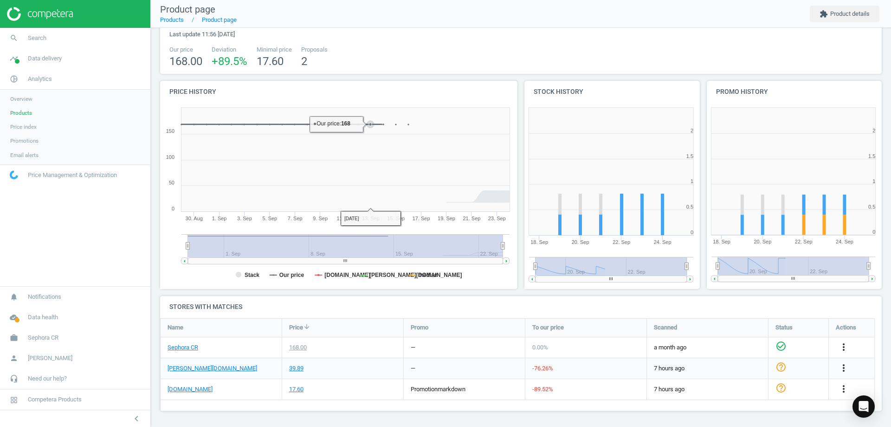
scroll to position [55, 0]
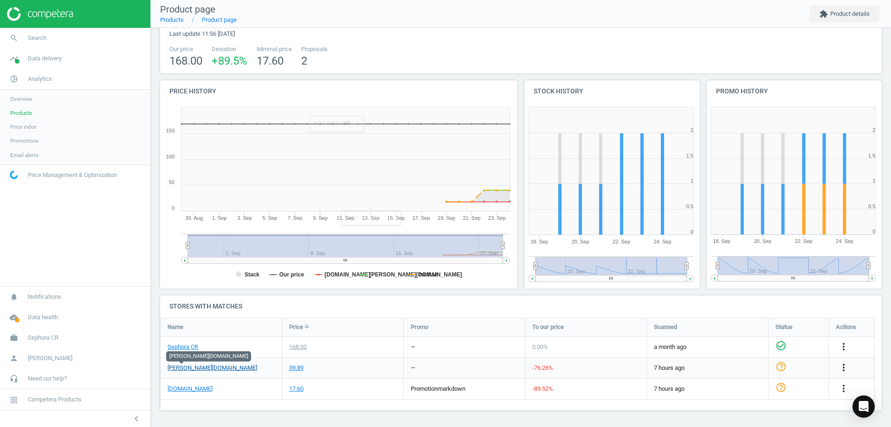
click at [186, 367] on link "[PERSON_NAME][DOMAIN_NAME]" at bounding box center [213, 368] width 90 height 8
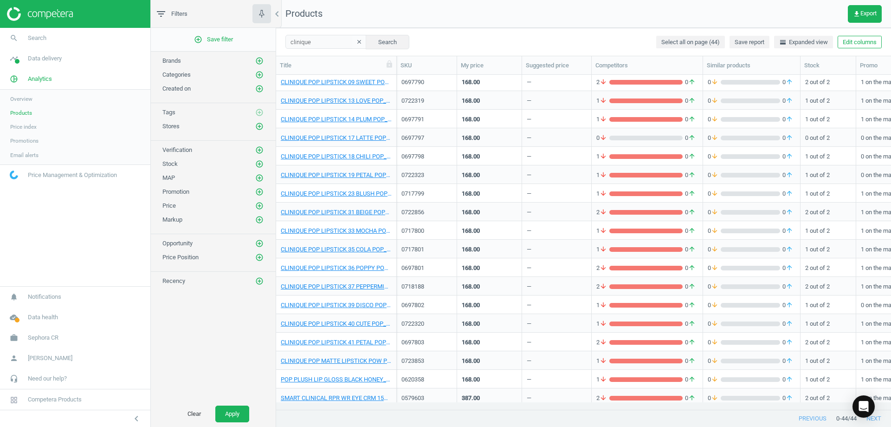
scroll to position [371, 0]
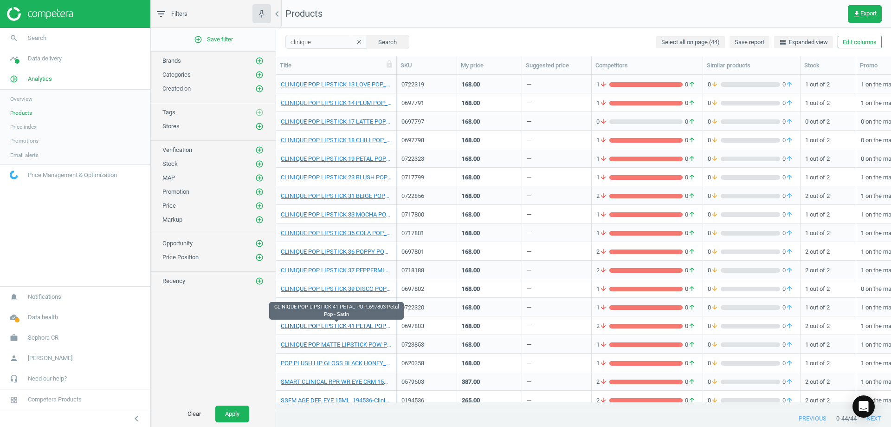
click at [364, 324] on link "CLINIQUE POP LIPSTICK 41 PETAL POP_697803-Petal Pop - Satin" at bounding box center [336, 326] width 111 height 8
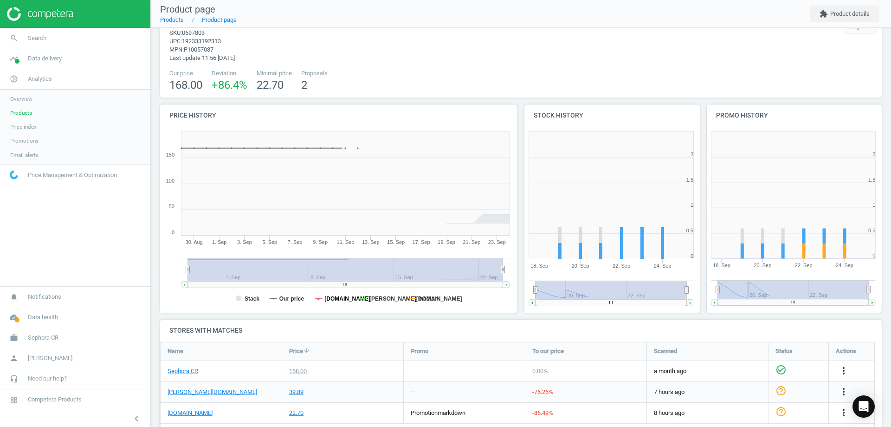
scroll to position [55, 0]
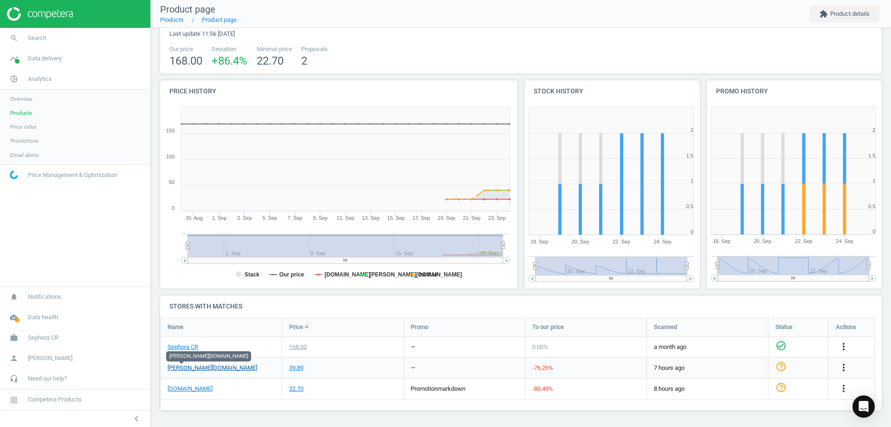
click at [182, 365] on link "[PERSON_NAME][DOMAIN_NAME]" at bounding box center [213, 368] width 90 height 8
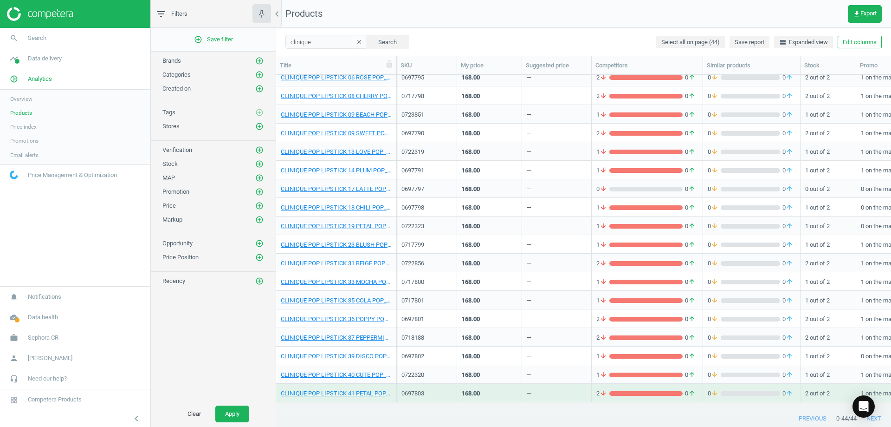
scroll to position [490, 0]
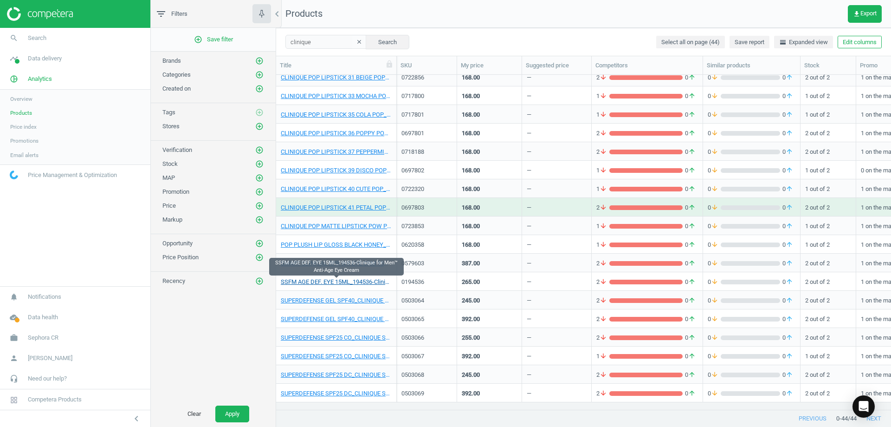
click at [352, 281] on link "SSFM AGE DEF. EYE 15ML_194536-Clinique for Men™ Anti-Age Eye Cream" at bounding box center [336, 282] width 111 height 8
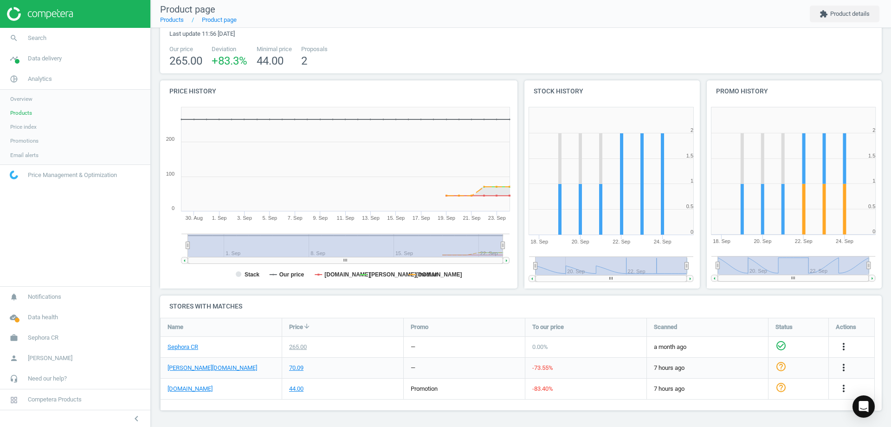
click at [188, 372] on div "[PERSON_NAME][DOMAIN_NAME]" at bounding box center [221, 368] width 121 height 20
click at [185, 369] on link "[PERSON_NAME][DOMAIN_NAME]" at bounding box center [213, 368] width 90 height 8
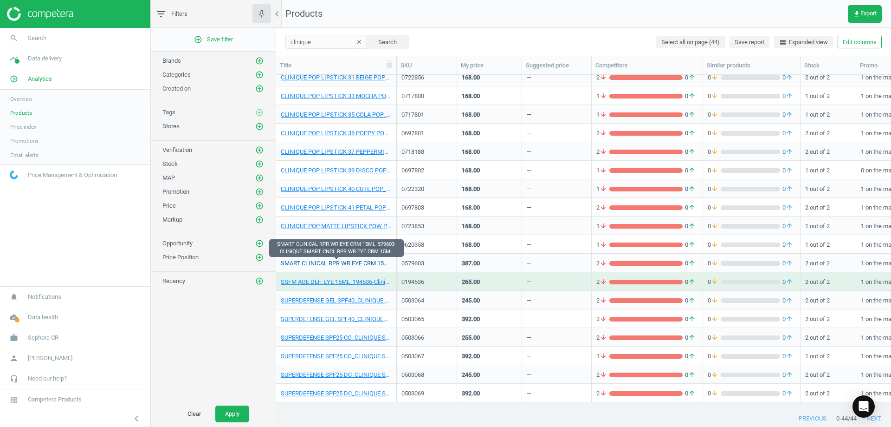
click at [367, 265] on link "SMART CLINICAL RPR WR EYE CRM 15ML_579603-CLINIQUE SMART CNCL RPR WR EYE CRM 15…" at bounding box center [336, 263] width 111 height 8
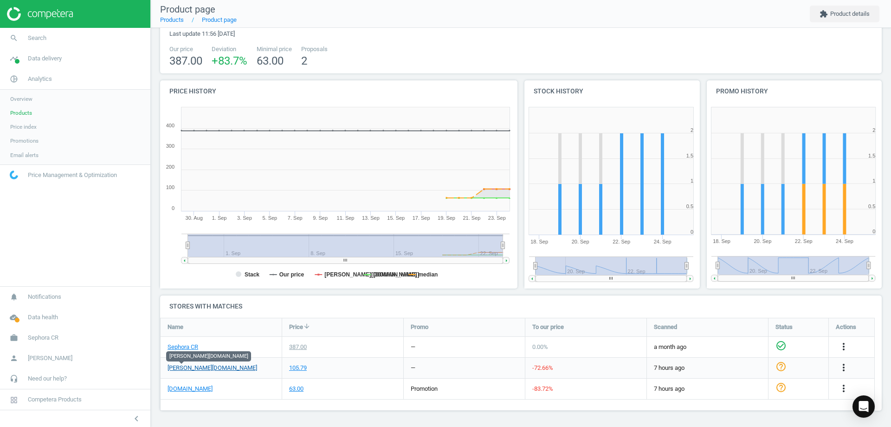
click at [180, 371] on link "[PERSON_NAME][DOMAIN_NAME]" at bounding box center [213, 368] width 90 height 8
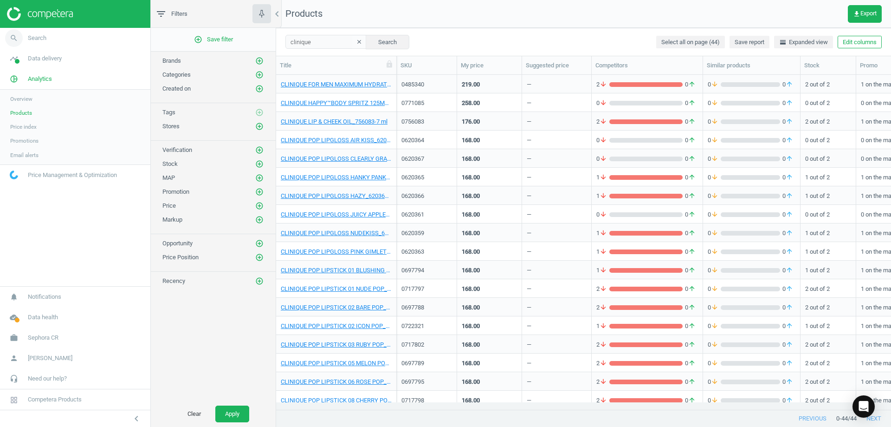
click at [70, 42] on link "search Search" at bounding box center [75, 38] width 150 height 20
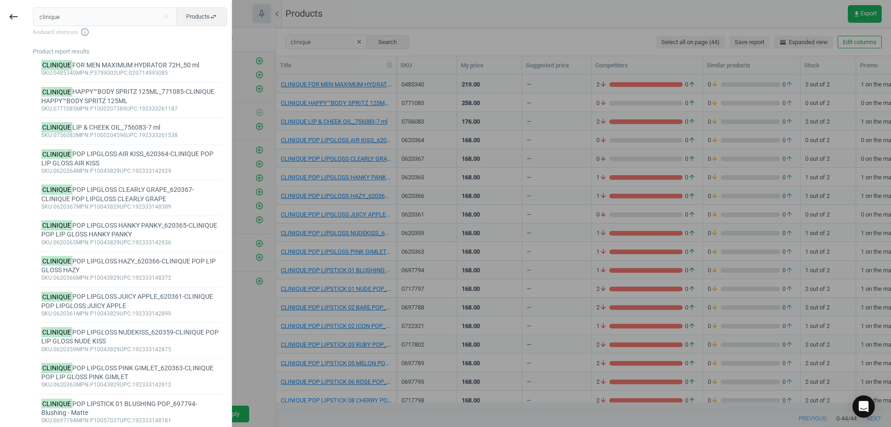
click at [85, 16] on input "clinique" at bounding box center [105, 16] width 144 height 19
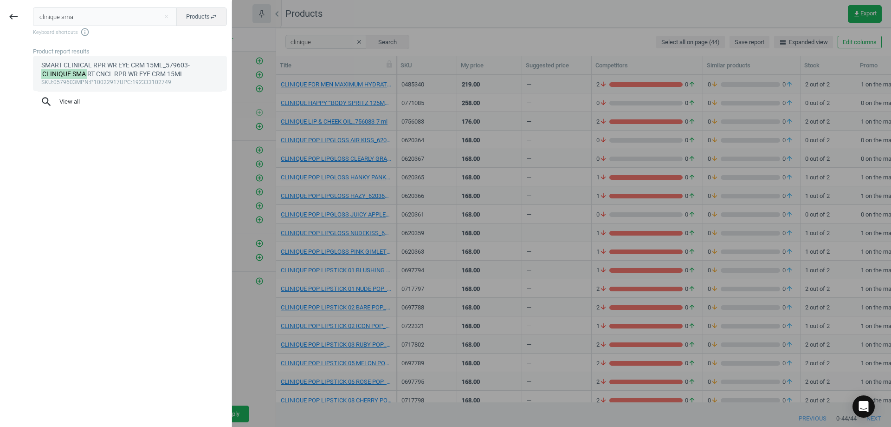
type input "clinique sma"
click at [137, 79] on div "sku :0579603 mpn :P10022917 upc :192333102749" at bounding box center [130, 82] width 178 height 7
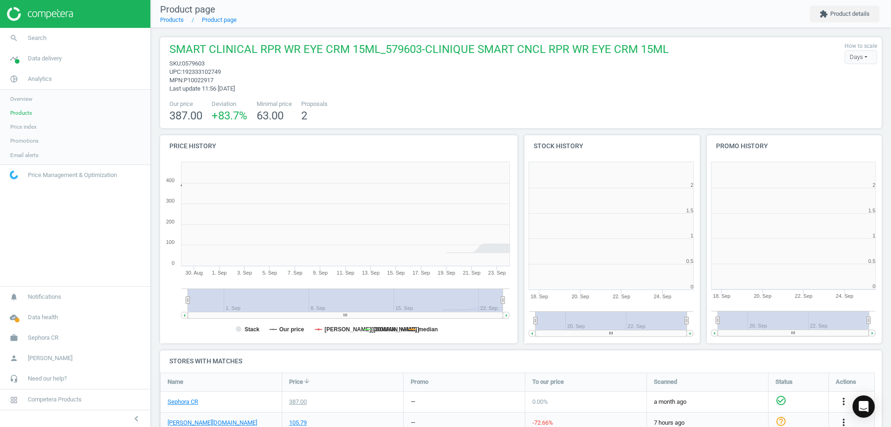
scroll to position [200, 188]
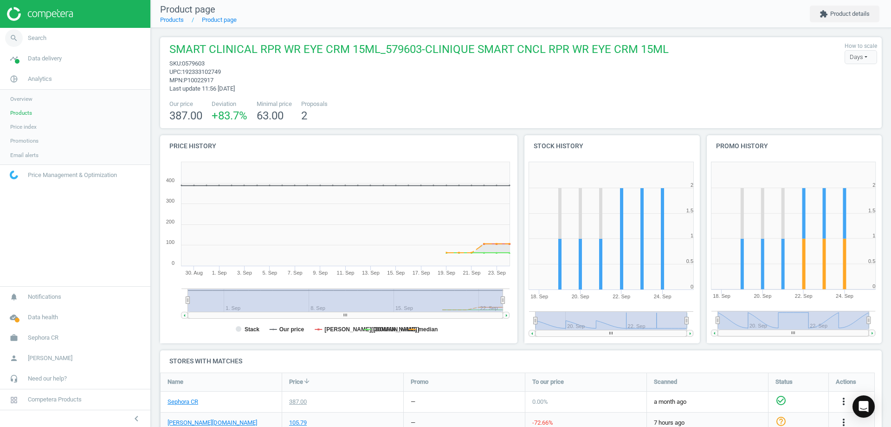
click at [88, 34] on link "search Search" at bounding box center [75, 38] width 150 height 20
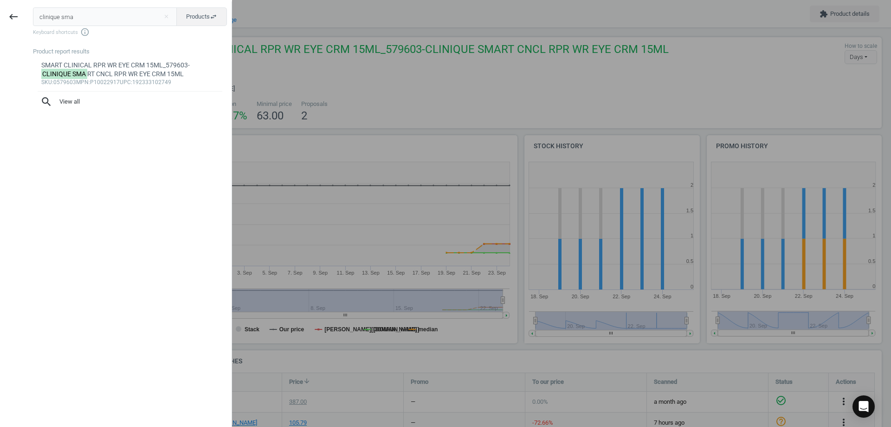
click at [103, 10] on input "clinique sma" at bounding box center [105, 16] width 144 height 19
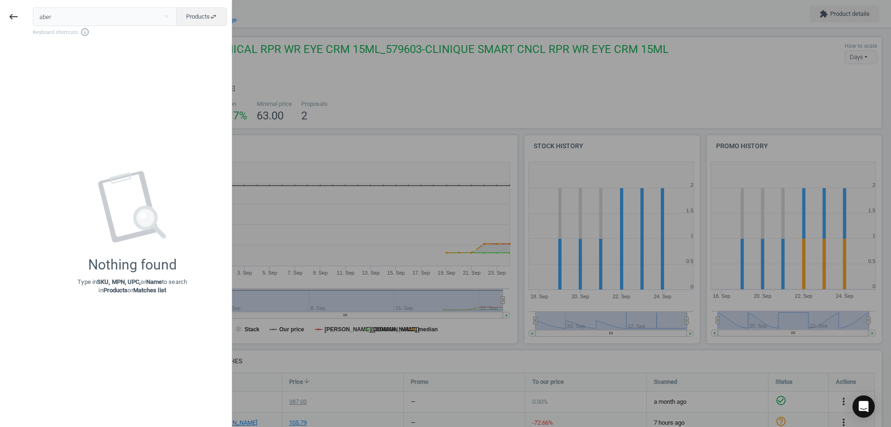
click at [89, 12] on input "aber" at bounding box center [105, 16] width 144 height 19
type input "a"
type input "j"
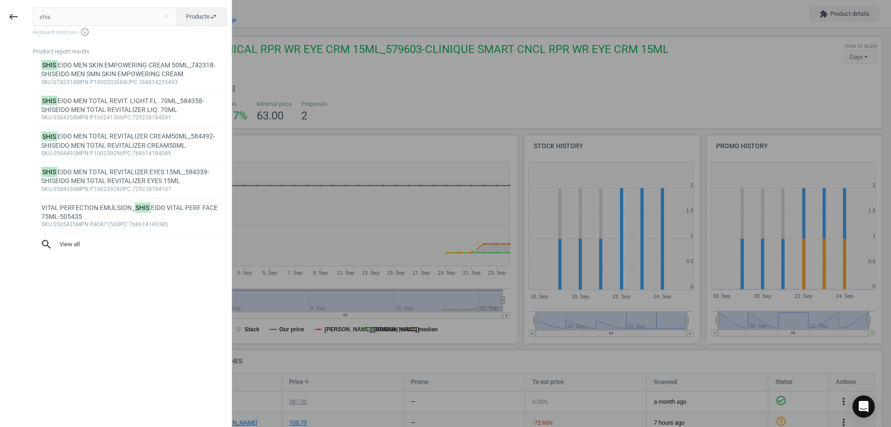
type input "shis"
click at [76, 255] on div "Product report results SHIS EIDO MEN SKIN EMPOWERING CREAM 50ML_742318-SHISEIDO…" at bounding box center [132, 232] width 199 height 370
click at [73, 253] on button "search View all" at bounding box center [130, 244] width 194 height 20
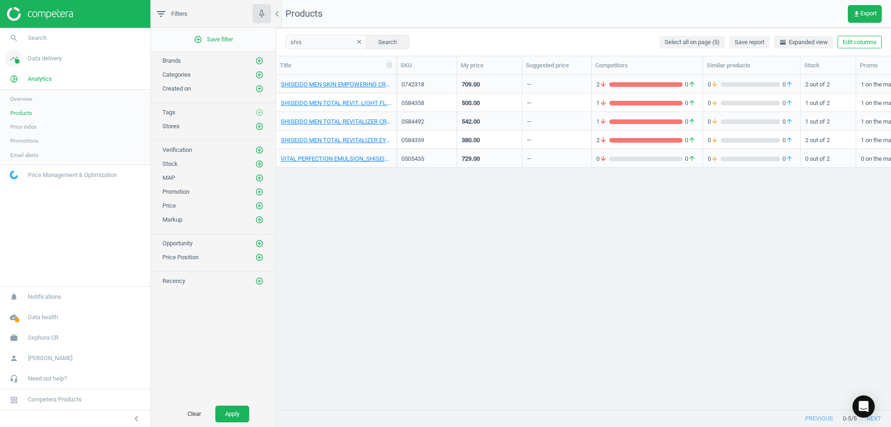
click at [24, 50] on span "timeline" at bounding box center [14, 58] width 28 height 20
click at [30, 42] on link "search Search" at bounding box center [75, 38] width 150 height 20
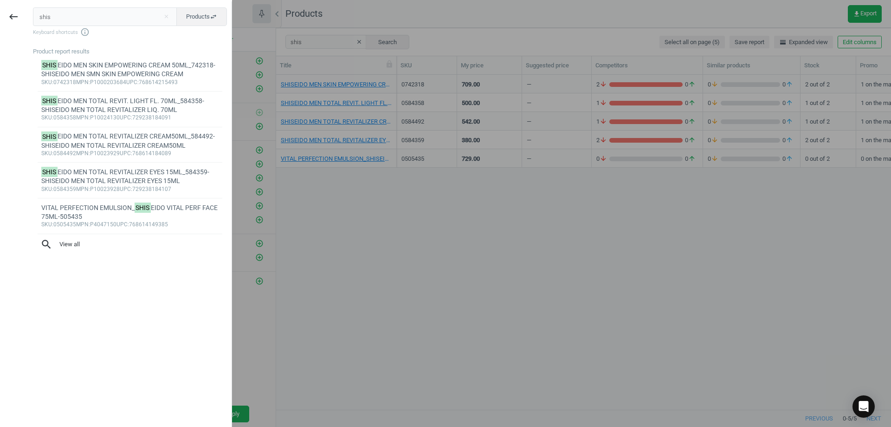
click at [68, 22] on input "shis" at bounding box center [105, 16] width 144 height 19
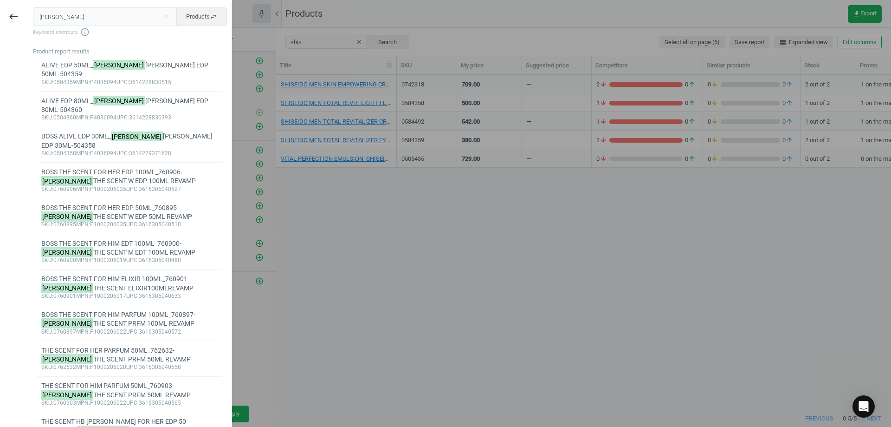
type input "[PERSON_NAME]"
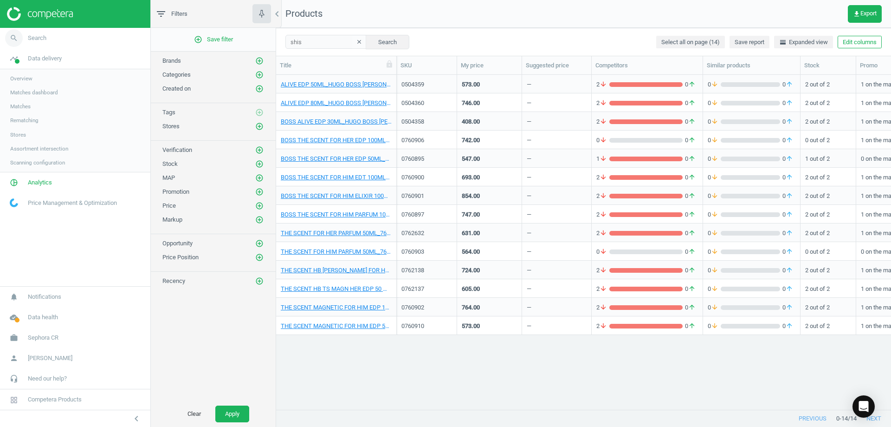
drag, startPoint x: 55, startPoint y: 48, endPoint x: 60, endPoint y: 45, distance: 6.5
click at [60, 45] on link "search Search" at bounding box center [75, 38] width 150 height 20
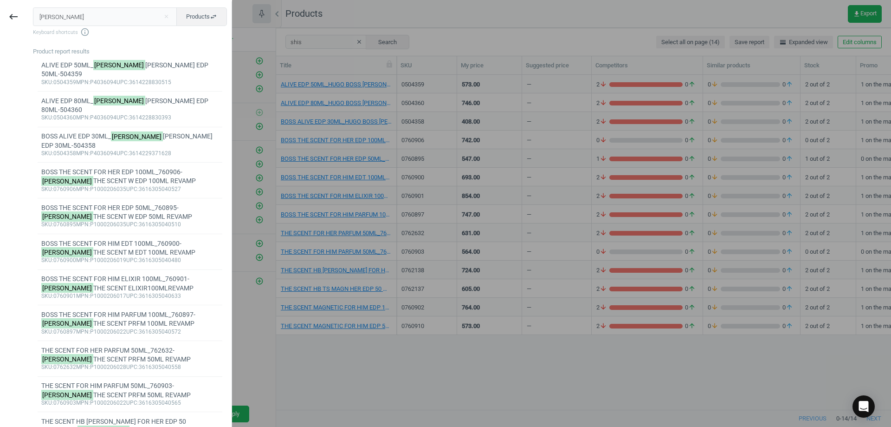
click at [111, 20] on input "[PERSON_NAME]" at bounding box center [105, 16] width 144 height 19
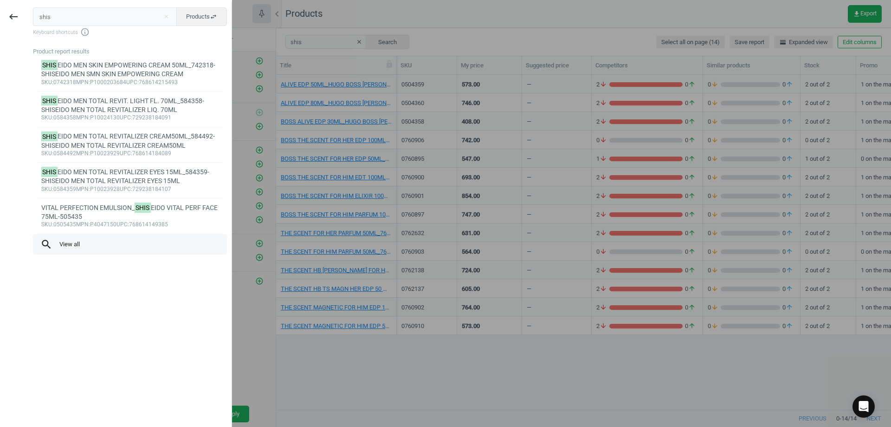
type input "shis"
click at [65, 245] on span "search View all" at bounding box center [129, 244] width 179 height 12
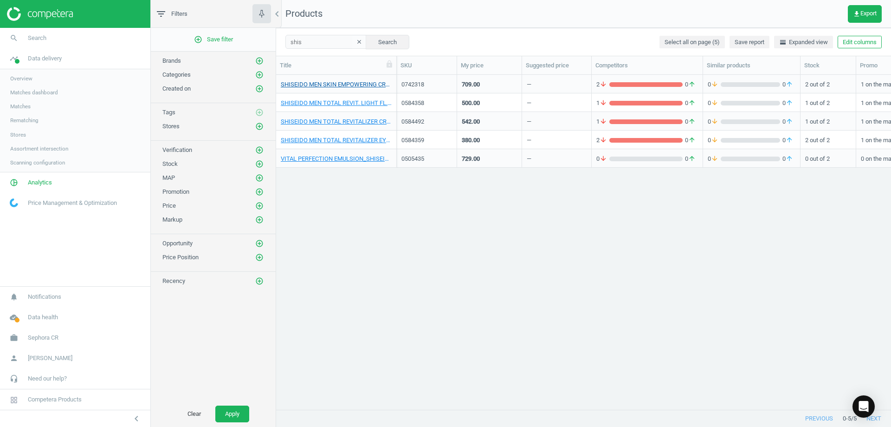
click at [361, 81] on link "SHISEIDO MEN SKIN EMPOWERING CREAM 50ML_742318-SHISEIDO MEN SMN SKIN EMPOWERING…" at bounding box center [336, 84] width 111 height 8
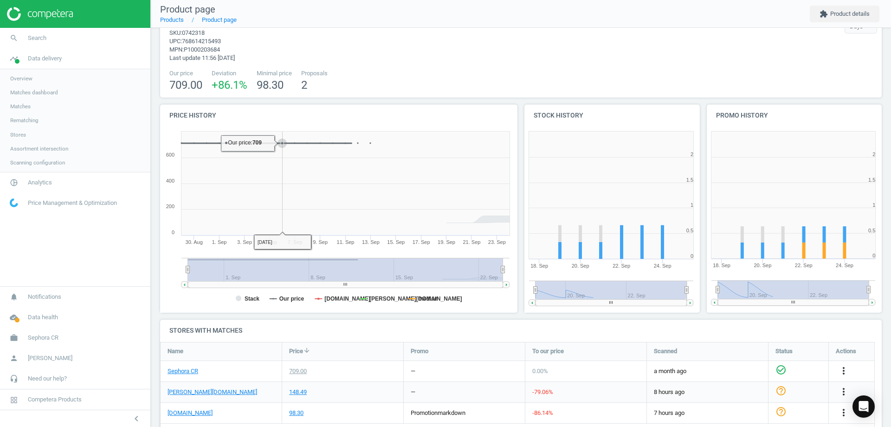
scroll to position [55, 0]
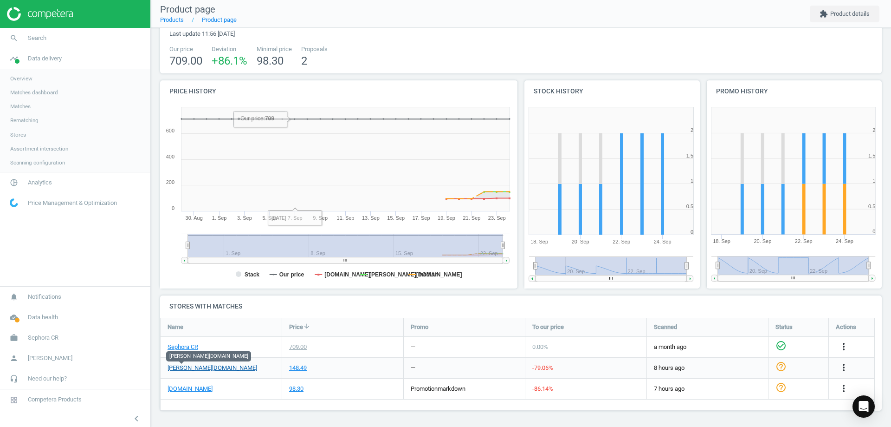
click at [169, 369] on link "[PERSON_NAME][DOMAIN_NAME]" at bounding box center [213, 368] width 90 height 8
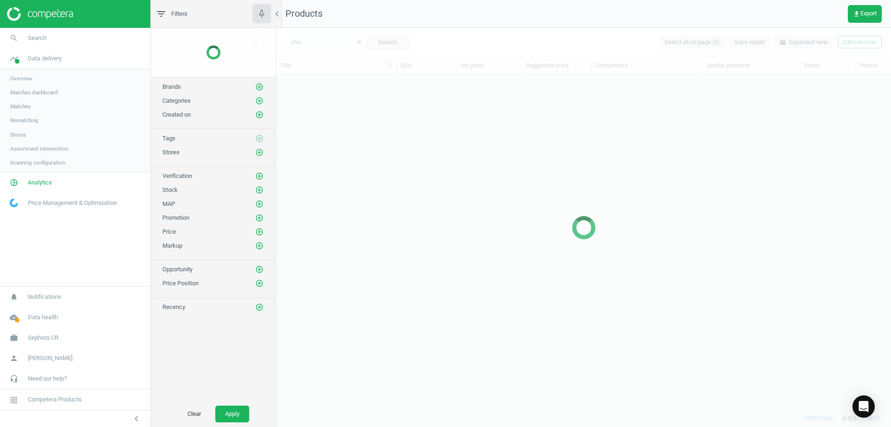
scroll to position [320, 608]
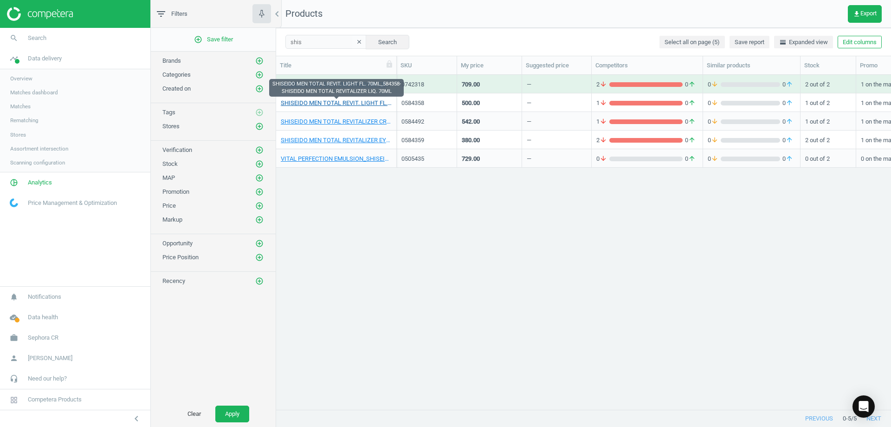
click at [337, 105] on link "SHISEIDO MEN TOTAL REVIT. LIGHT FL. 70ML_584358-SHISEIDO MEN TOTAL REVITALIZER …" at bounding box center [336, 103] width 111 height 8
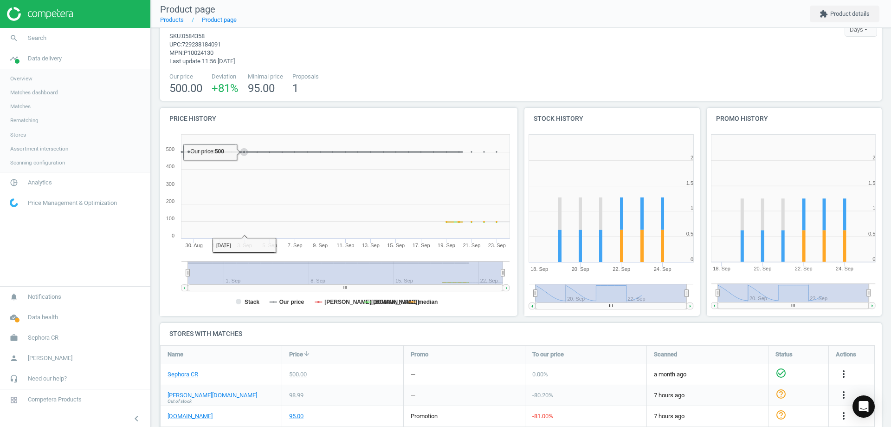
scroll to position [55, 0]
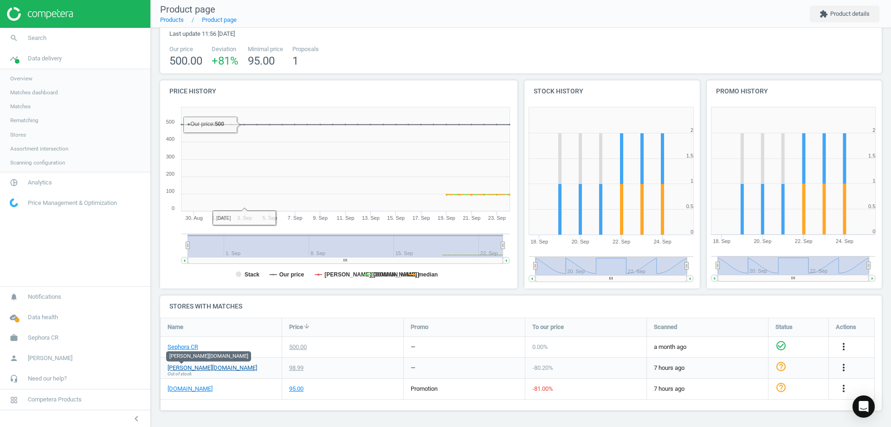
click at [188, 368] on link "[PERSON_NAME][DOMAIN_NAME]" at bounding box center [213, 368] width 90 height 8
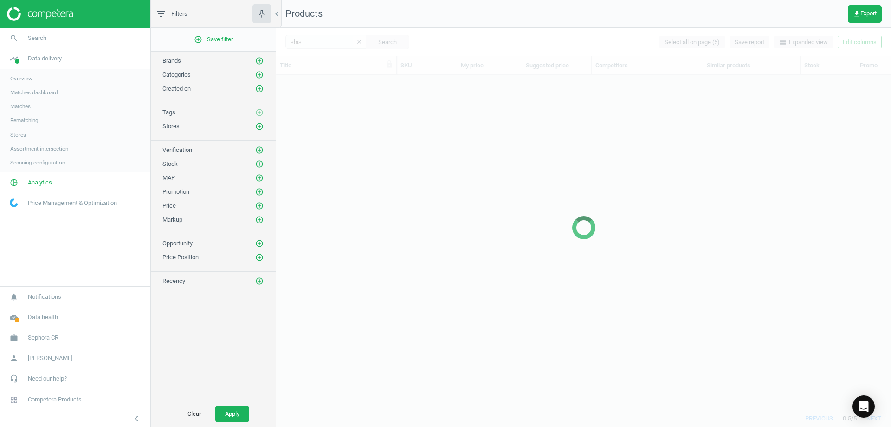
scroll to position [320, 608]
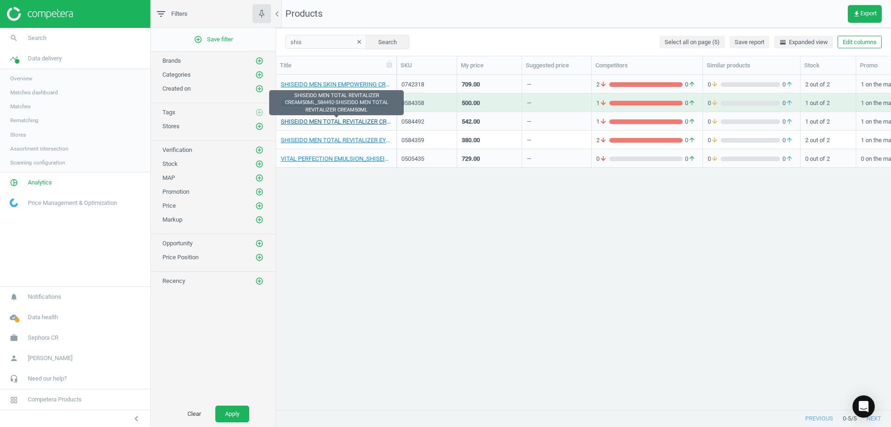
click at [369, 124] on link "SHISEIDO MEN TOTAL REVITALIZER CREAM50ML_584492-SHISEIDO MEN TOTAL REVITALIZER …" at bounding box center [336, 121] width 111 height 8
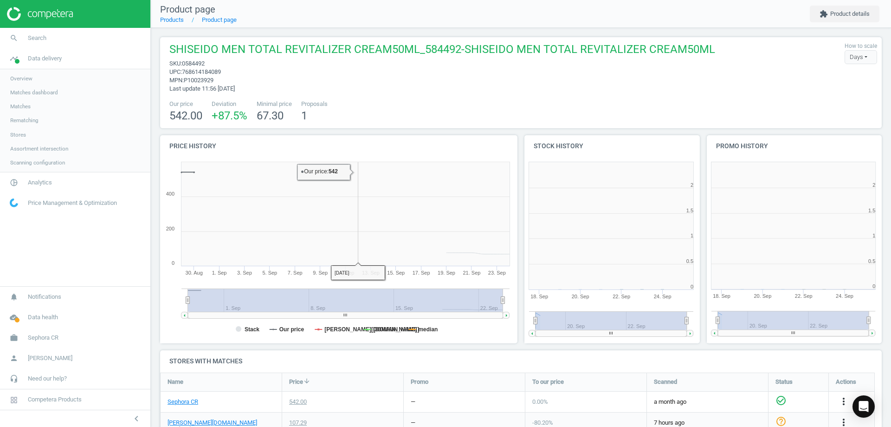
scroll to position [200, 188]
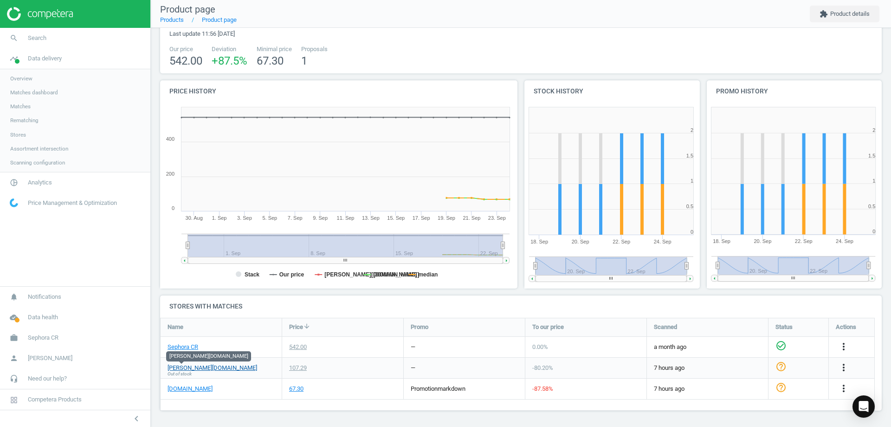
click at [193, 371] on link "[PERSON_NAME][DOMAIN_NAME]" at bounding box center [213, 368] width 90 height 8
click at [174, 371] on span "Out of stock" at bounding box center [180, 374] width 24 height 7
drag, startPoint x: 175, startPoint y: 371, endPoint x: 176, endPoint y: 366, distance: 4.7
click at [175, 371] on span "Out of stock" at bounding box center [180, 374] width 24 height 7
click at [176, 366] on link "[PERSON_NAME][DOMAIN_NAME]" at bounding box center [213, 368] width 90 height 8
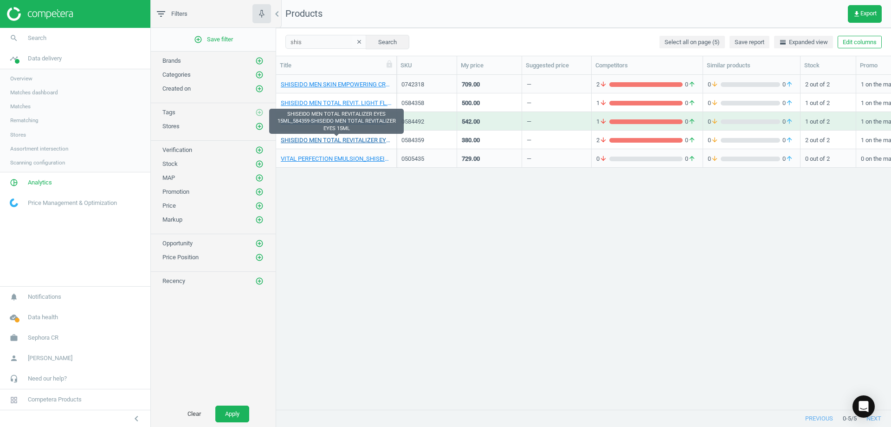
click at [370, 137] on link "SHISEIDO MEN TOTAL REVITALIZER EYES 15ML_584359-SHISEIDO MEN TOTAL REVITALIZER …" at bounding box center [336, 140] width 111 height 8
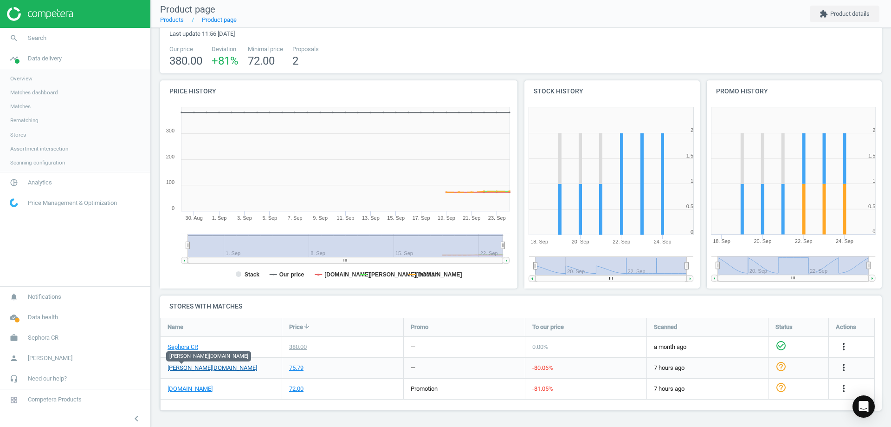
click at [193, 368] on link "[PERSON_NAME][DOMAIN_NAME]" at bounding box center [213, 368] width 90 height 8
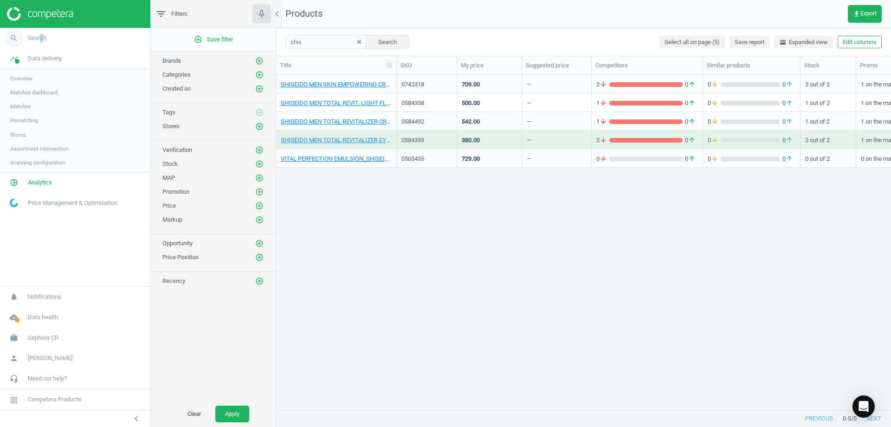
click at [42, 47] on link "search Search" at bounding box center [75, 38] width 150 height 20
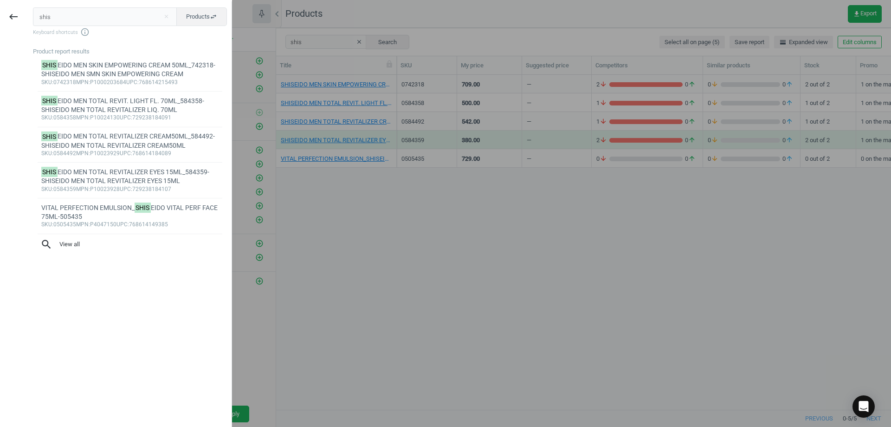
click at [86, 16] on input "shis" at bounding box center [105, 16] width 144 height 19
drag, startPoint x: 86, startPoint y: 16, endPoint x: 73, endPoint y: 17, distance: 13.0
click at [85, 17] on input "shis" at bounding box center [105, 16] width 144 height 19
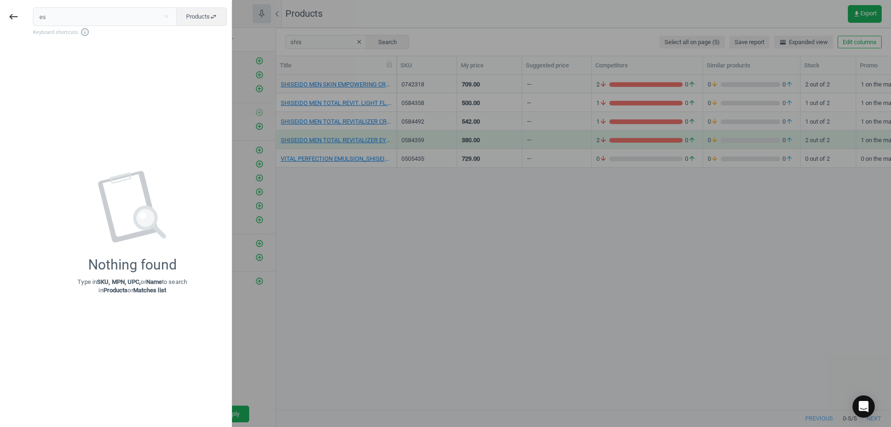
type input "e"
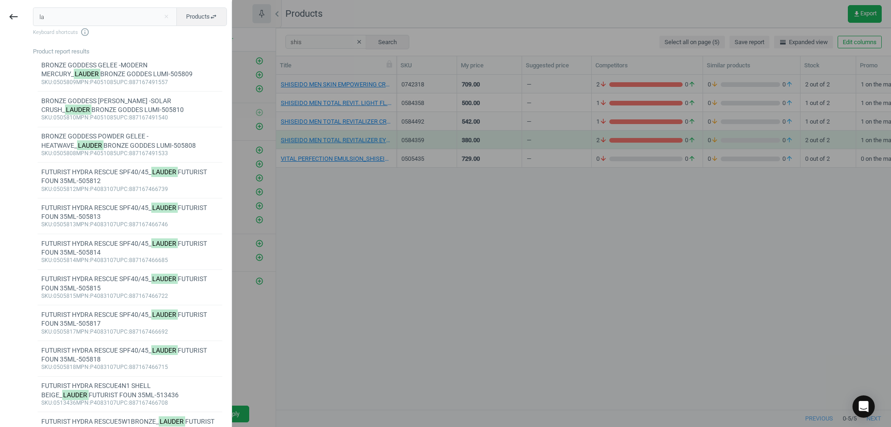
type input "l"
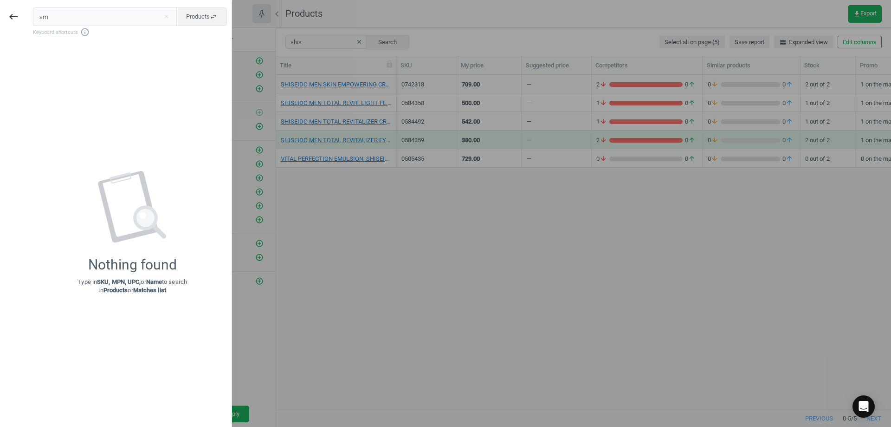
type input "a"
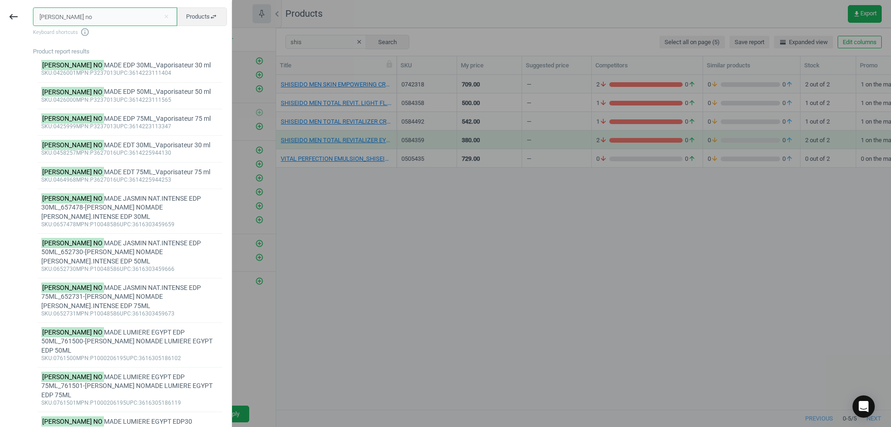
click at [83, 15] on input "[PERSON_NAME] no" at bounding box center [105, 16] width 144 height 19
click at [82, 15] on input "[PERSON_NAME] no" at bounding box center [105, 16] width 144 height 19
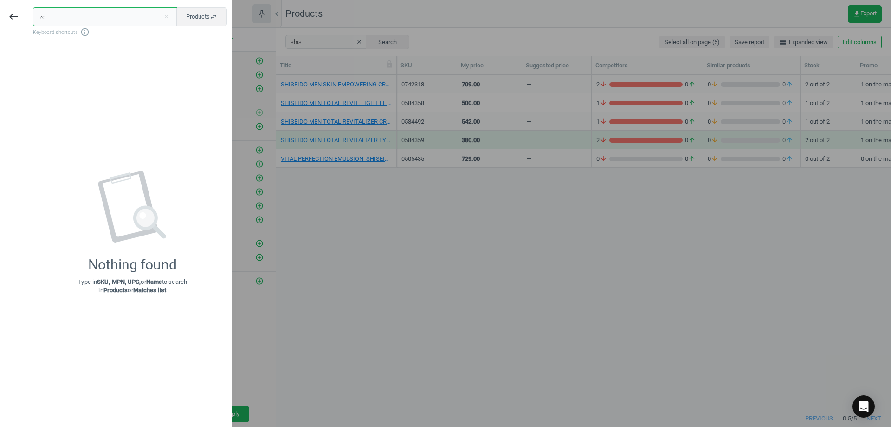
type input "z"
type input "c"
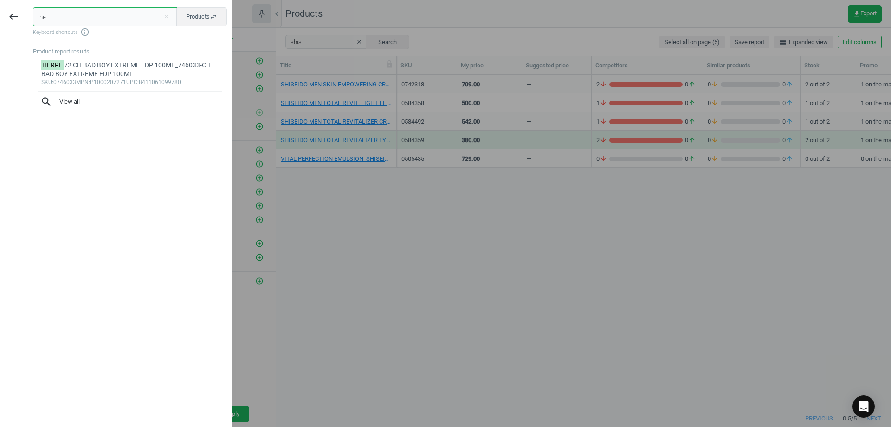
type input "h"
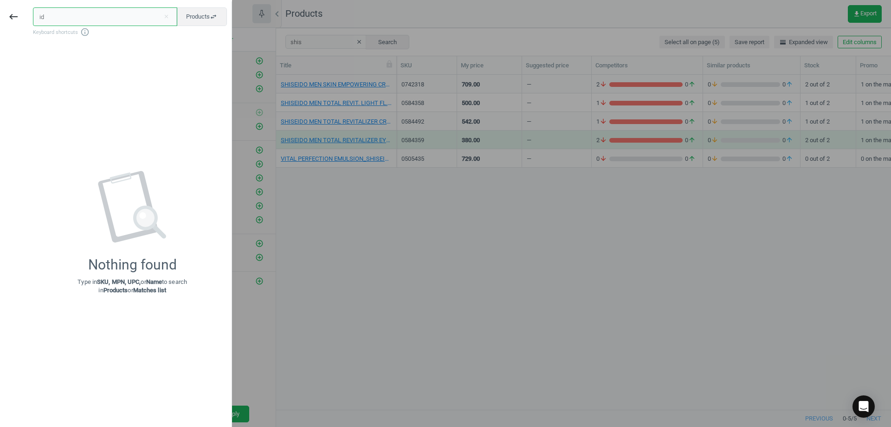
type input "i"
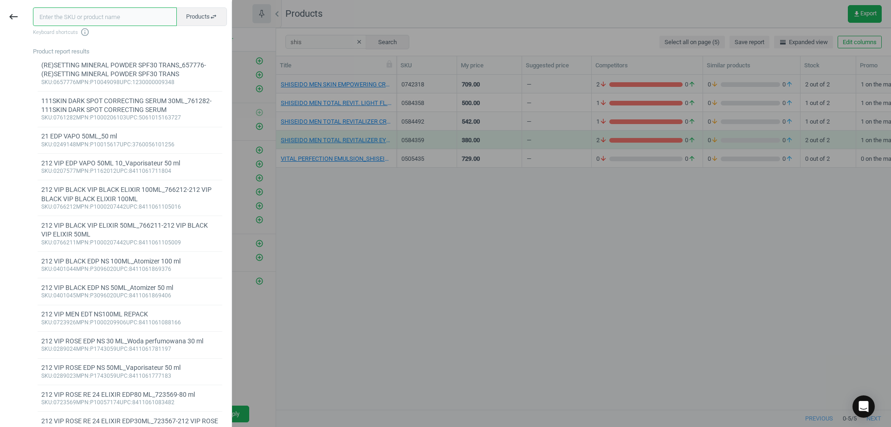
click at [109, 13] on input "text" at bounding box center [105, 16] width 144 height 19
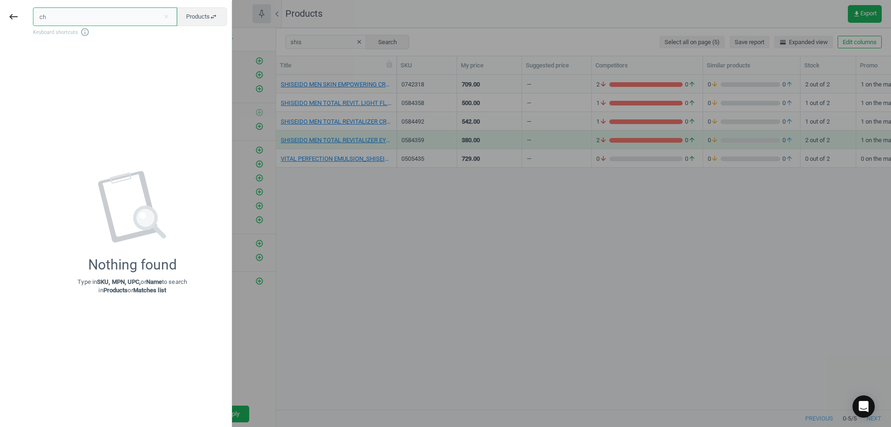
type input "c"
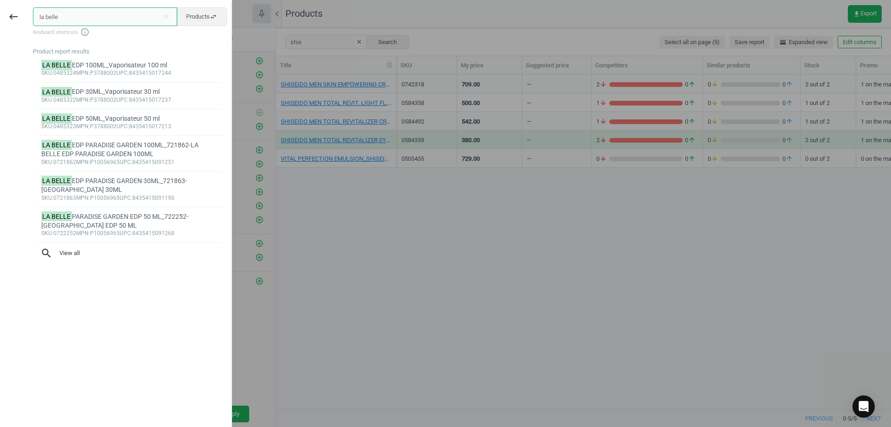
type input "la belle"
click at [169, 91] on div "LA BELLE EDP 30ML_Vaporisateur 30 ml" at bounding box center [130, 91] width 178 height 9
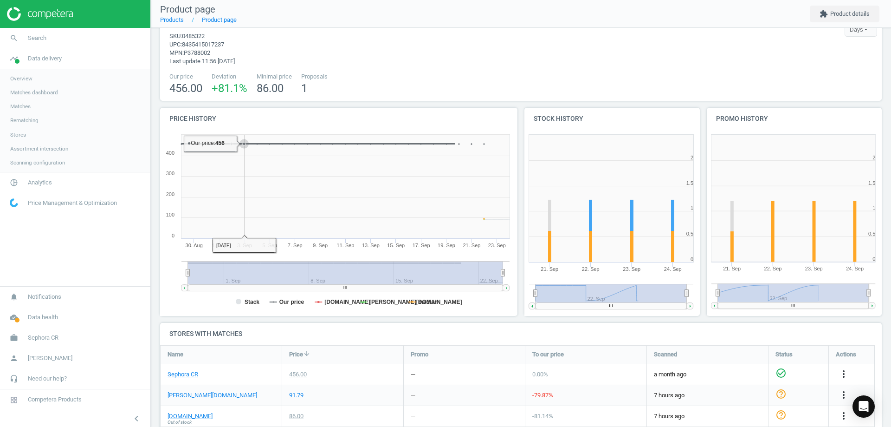
scroll to position [55, 0]
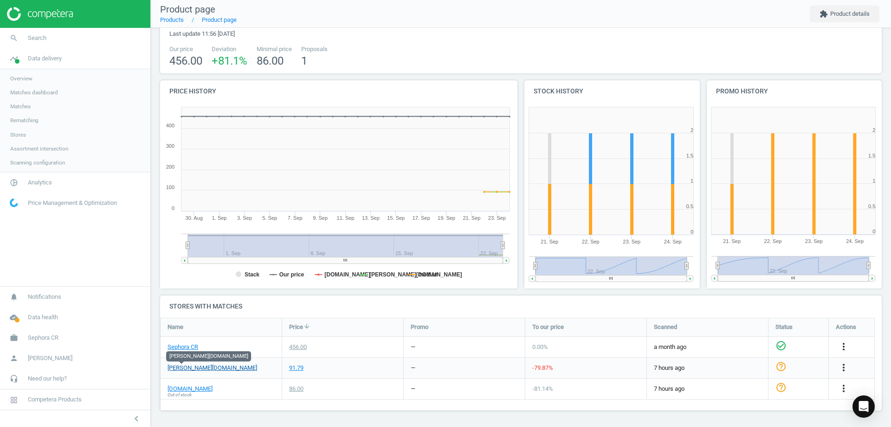
click at [174, 371] on link "[PERSON_NAME][DOMAIN_NAME]" at bounding box center [213, 368] width 90 height 8
click at [79, 44] on link "search Search" at bounding box center [75, 38] width 150 height 20
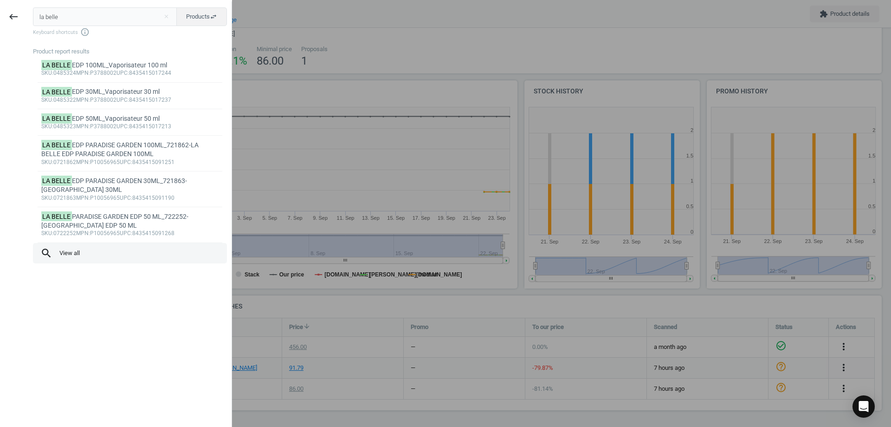
click at [85, 256] on span "search View all" at bounding box center [129, 253] width 179 height 12
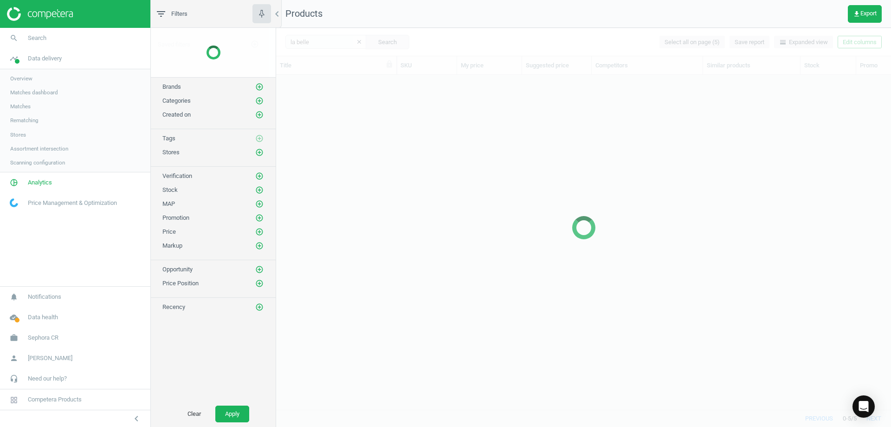
scroll to position [320, 608]
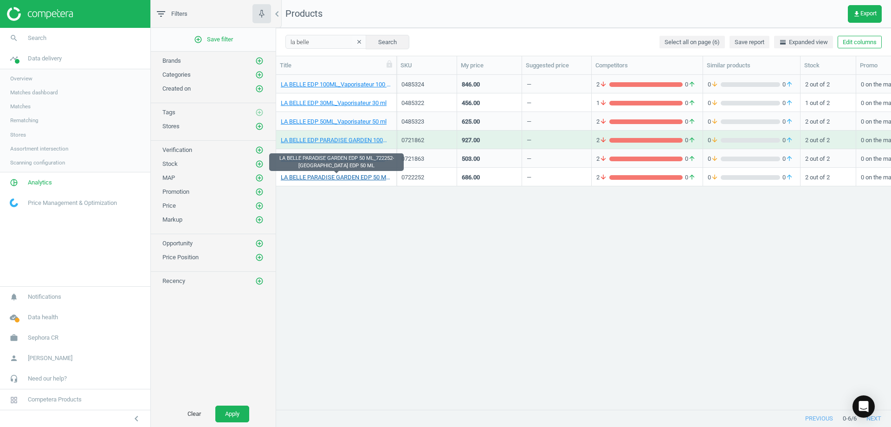
click at [362, 176] on link "LA BELLE PARADISE GARDEN EDP 50 ML_722252-[GEOGRAPHIC_DATA] EDP 50 ML" at bounding box center [336, 177] width 111 height 8
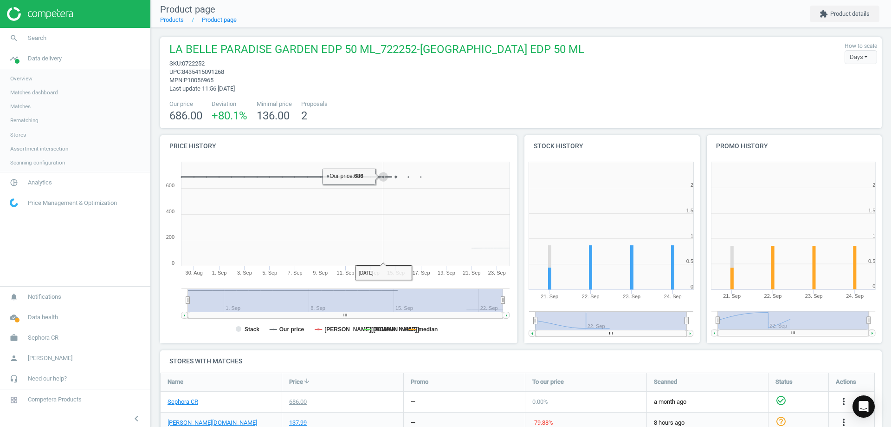
scroll to position [55, 0]
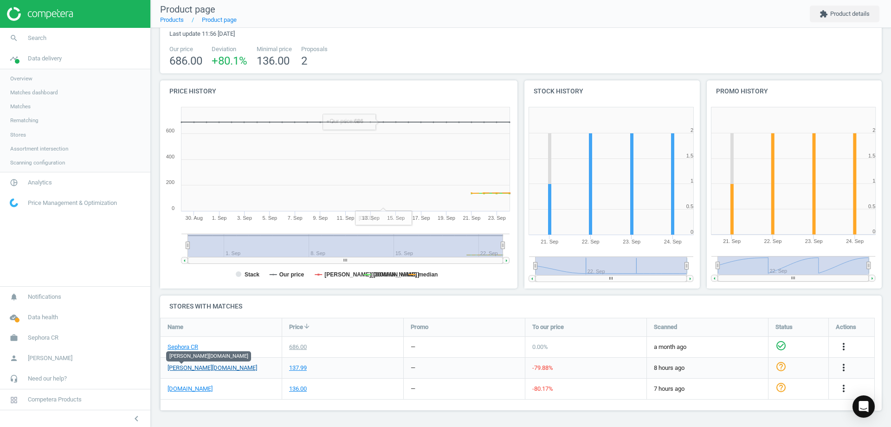
click at [183, 370] on link "[PERSON_NAME][DOMAIN_NAME]" at bounding box center [213, 368] width 90 height 8
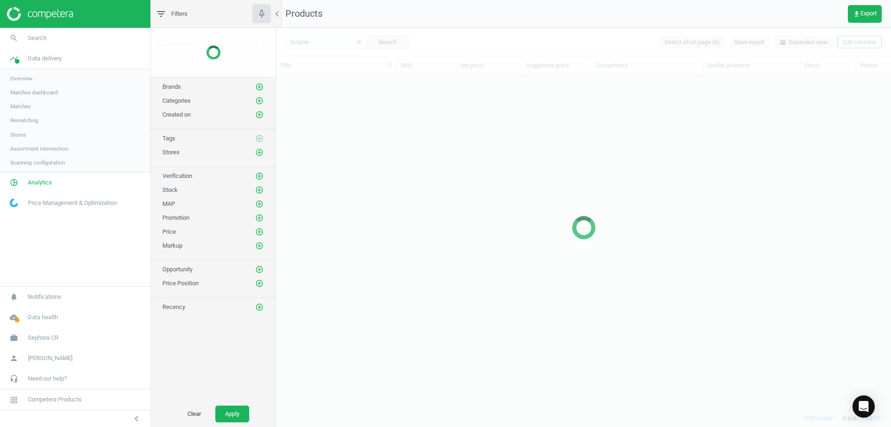
scroll to position [320, 608]
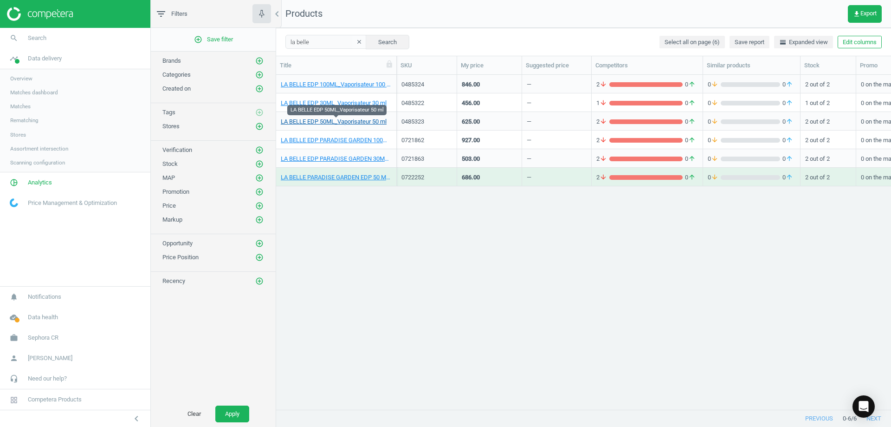
click at [348, 125] on link "LA BELLE EDP 50ML_Vaporisateur 50 ml" at bounding box center [334, 121] width 106 height 8
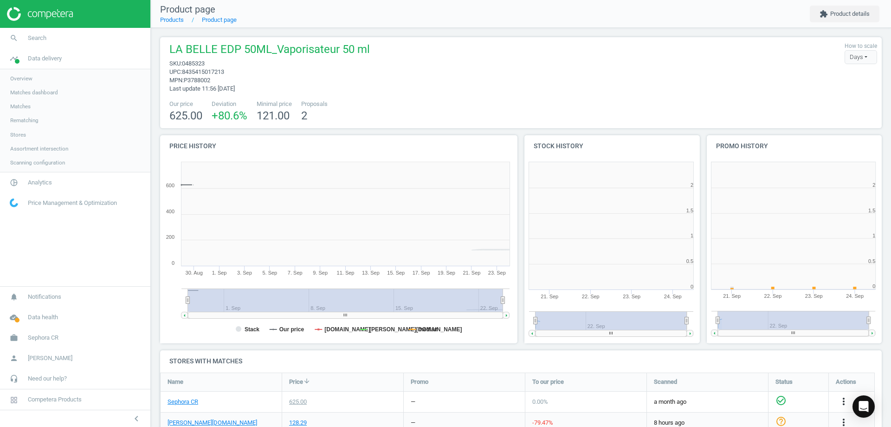
scroll to position [200, 188]
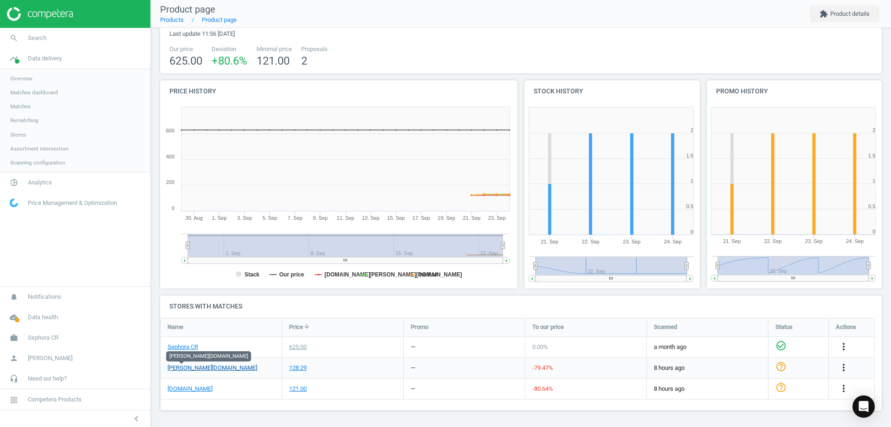
click at [191, 370] on link "[PERSON_NAME][DOMAIN_NAME]" at bounding box center [213, 368] width 90 height 8
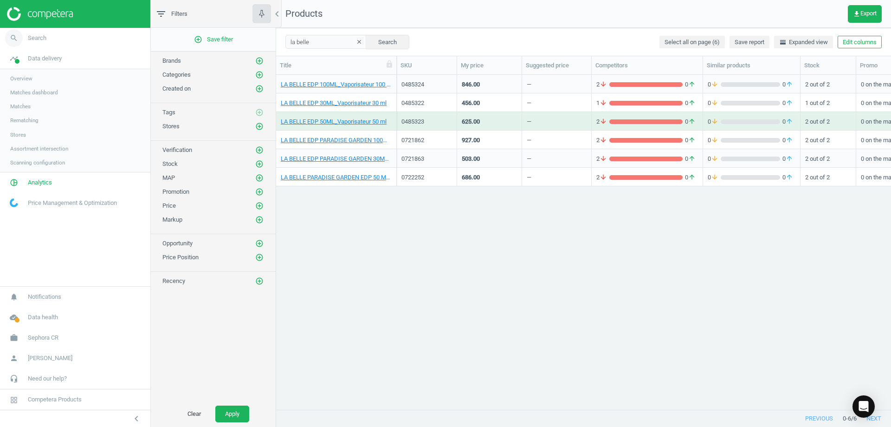
click at [47, 45] on link "search Search" at bounding box center [75, 38] width 150 height 20
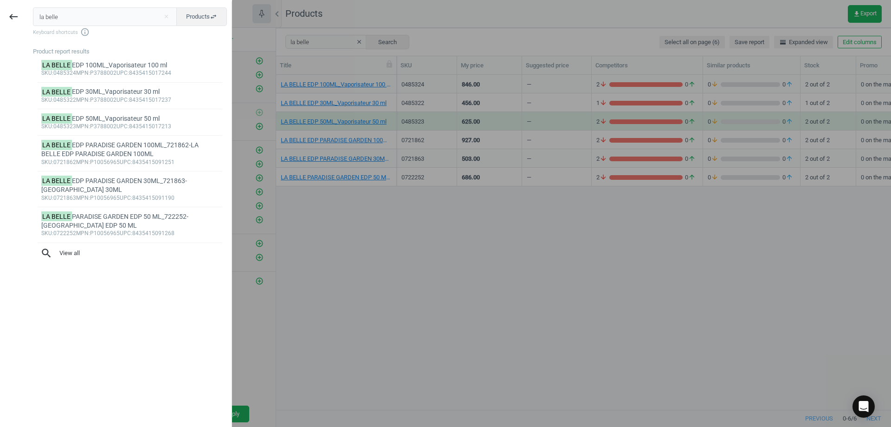
click at [124, 20] on input "la belle" at bounding box center [105, 16] width 144 height 19
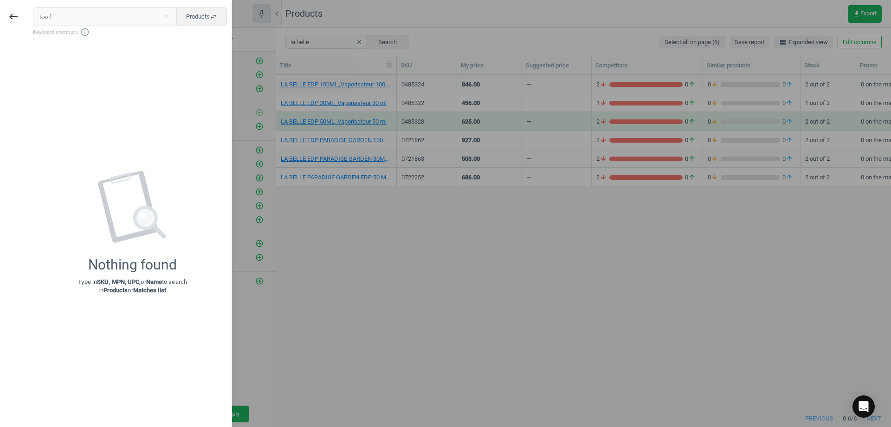
drag, startPoint x: 117, startPoint y: 7, endPoint x: 116, endPoint y: 12, distance: 5.7
click at [117, 9] on div "too f close Products swap_horiz Keyboard shortcuts info_outline Nothing found T…" at bounding box center [129, 214] width 205 height 427
click at [116, 12] on input "too f" at bounding box center [105, 16] width 144 height 19
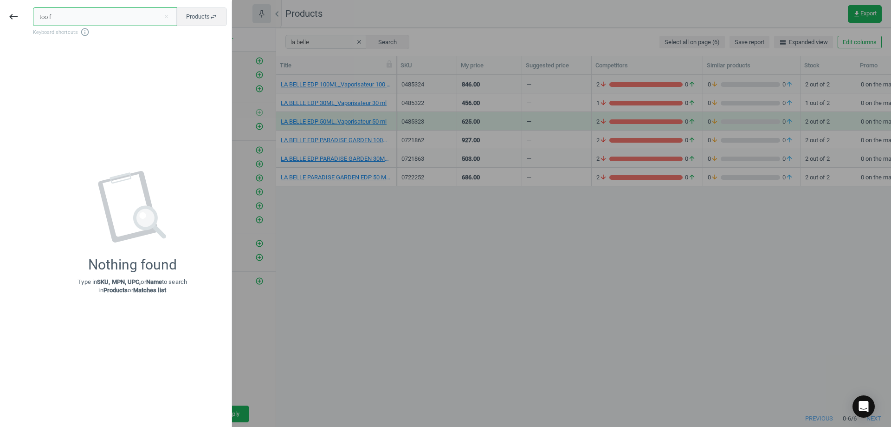
click at [116, 12] on input "too f" at bounding box center [105, 16] width 144 height 19
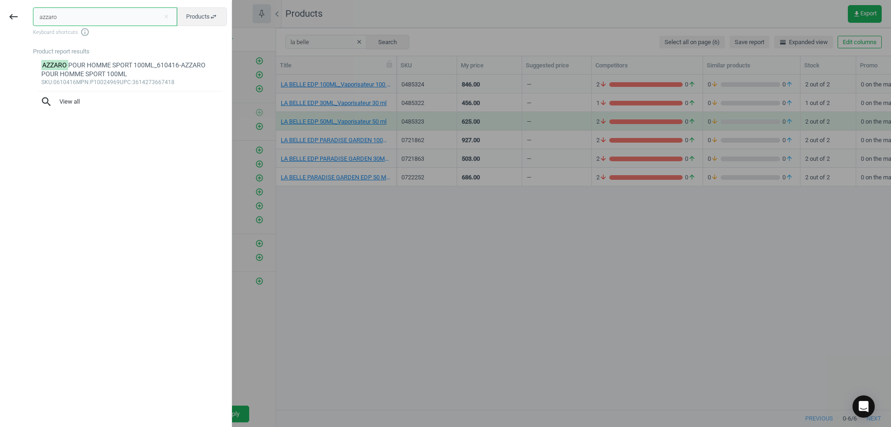
type input "azzaro"
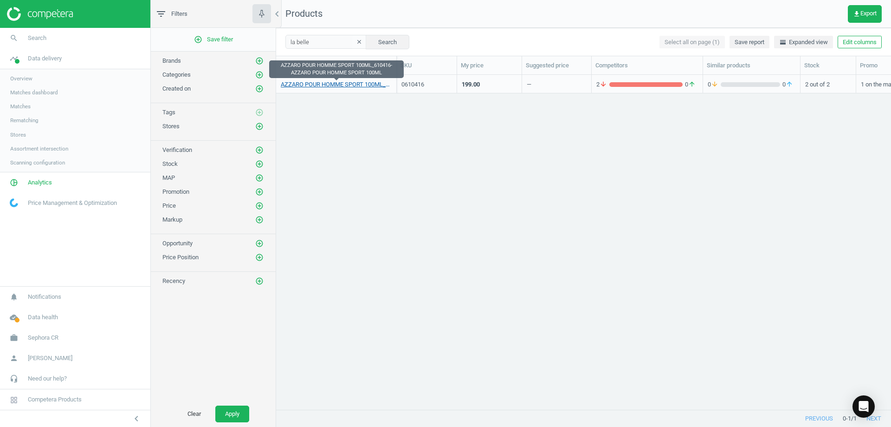
click at [360, 85] on link "AZZARO POUR HOMME SPORT 100ML_610416-AZZARO POUR HOMME SPORT 100ML" at bounding box center [336, 84] width 111 height 8
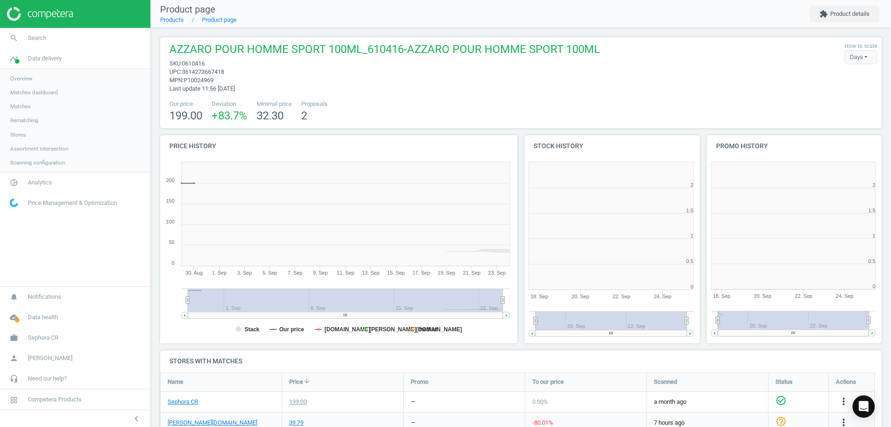
scroll to position [200, 188]
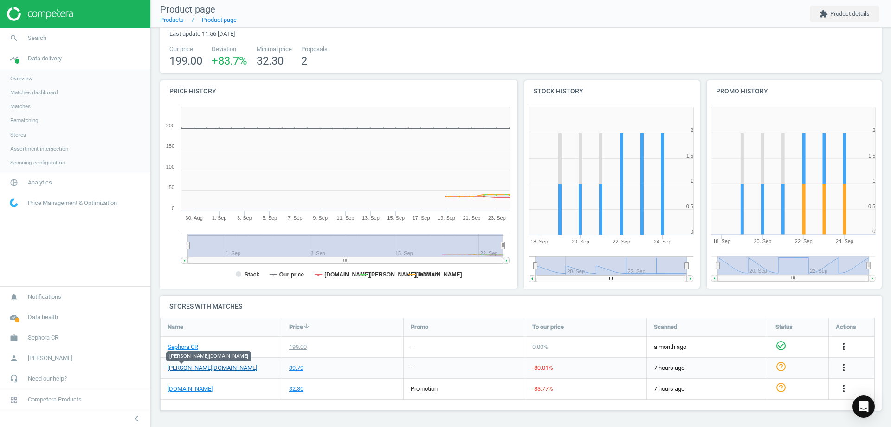
click at [189, 370] on link "[PERSON_NAME][DOMAIN_NAME]" at bounding box center [213, 368] width 90 height 8
click at [62, 37] on link "search Search" at bounding box center [75, 38] width 150 height 20
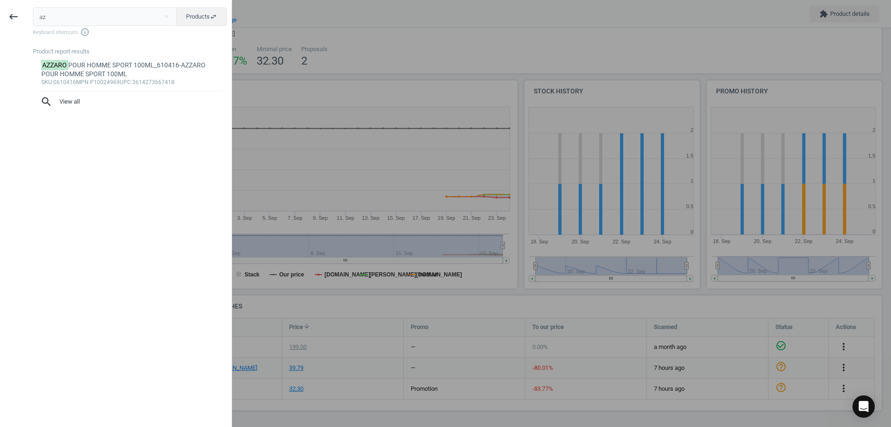
type input "a"
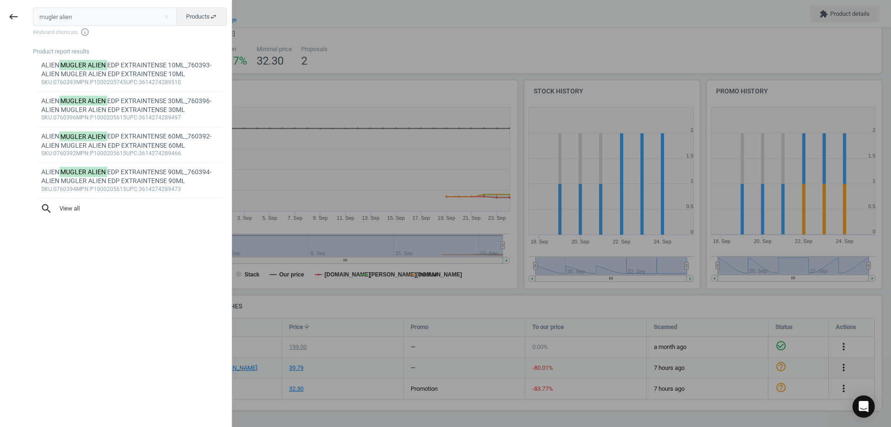
type input "mugler alien"
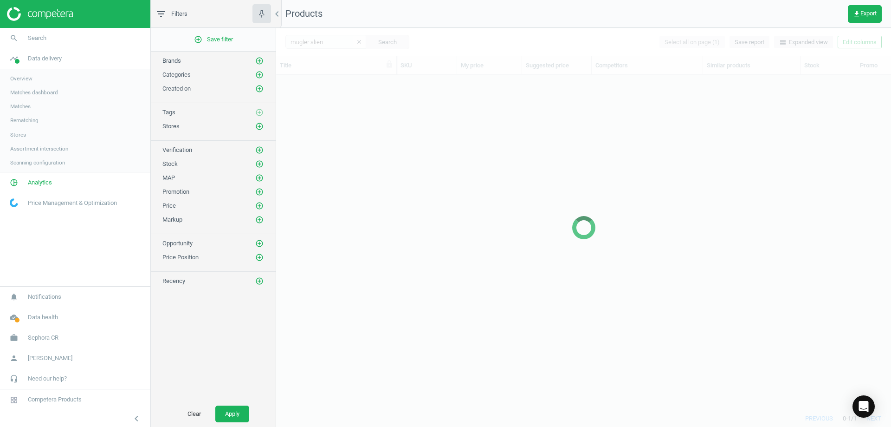
scroll to position [320, 608]
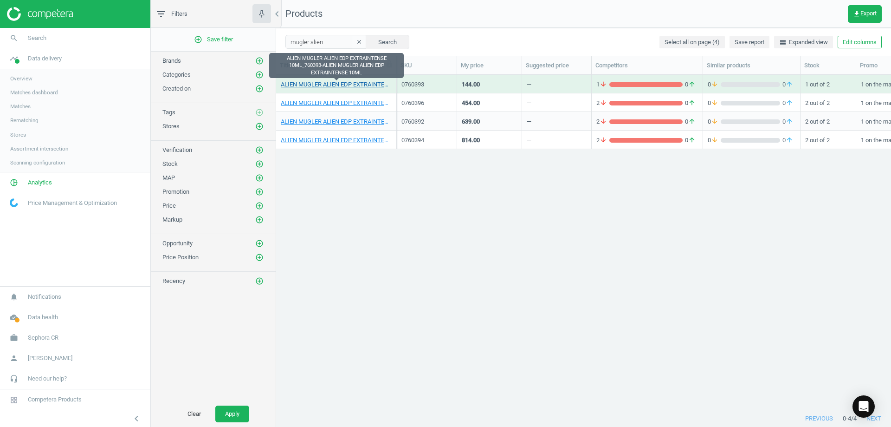
click at [350, 83] on link "ALIEN MUGLER ALIEN EDP EXTRAINTENSE 10ML_760393-ALIEN MUGLER ALIEN EDP EXTRAINT…" at bounding box center [336, 84] width 111 height 8
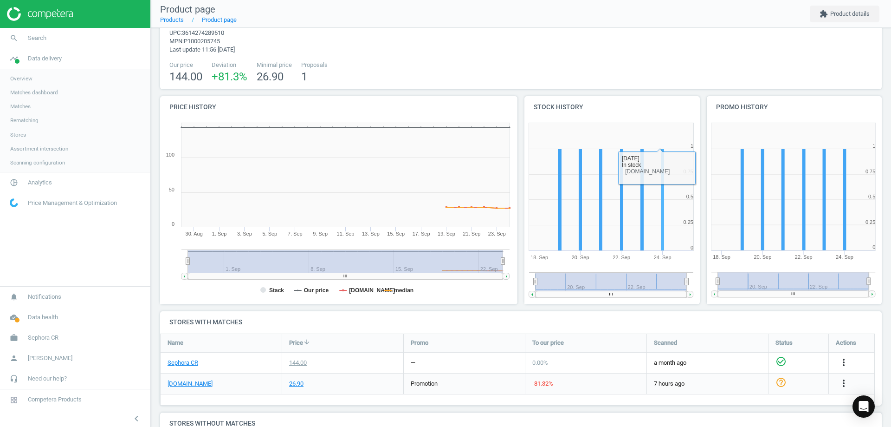
scroll to position [93, 0]
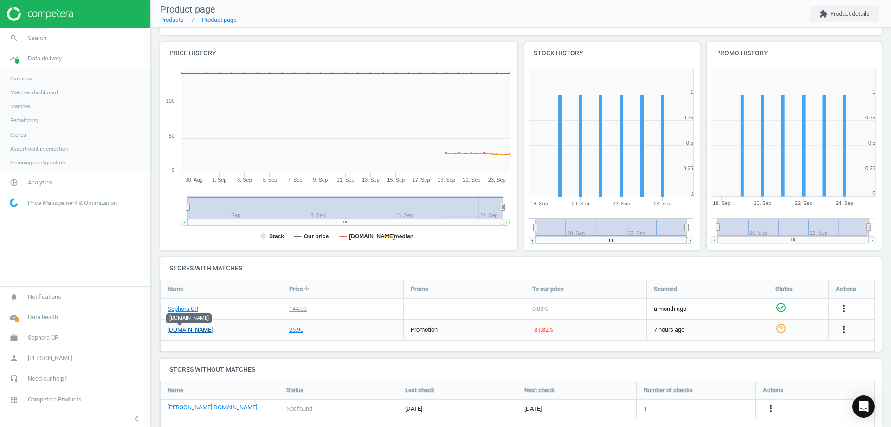
click at [176, 331] on link "[DOMAIN_NAME]" at bounding box center [190, 329] width 45 height 8
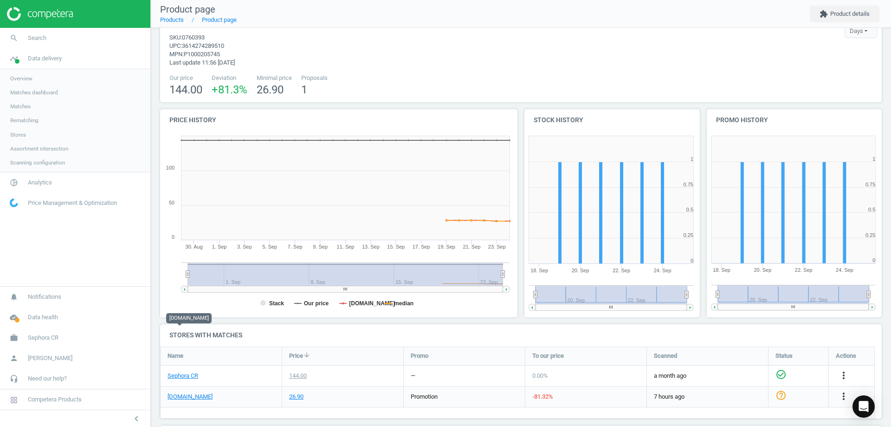
scroll to position [0, 0]
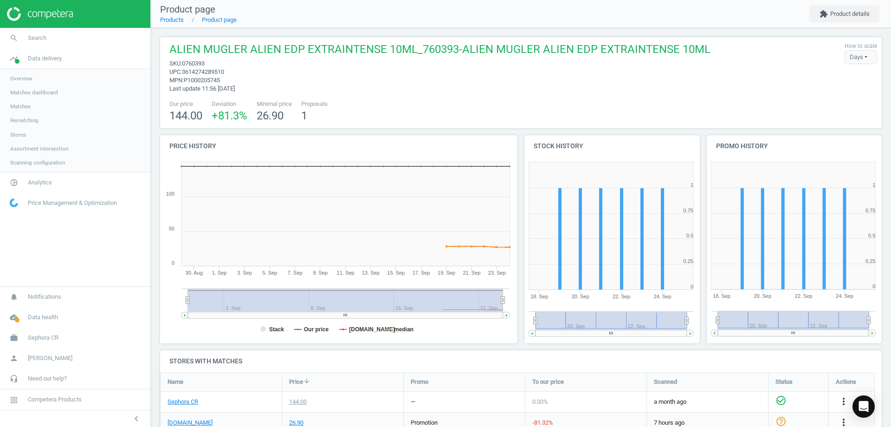
click at [198, 65] on span "0760393" at bounding box center [193, 63] width 23 height 7
copy span "0760393"
